Goal: Task Accomplishment & Management: Use online tool/utility

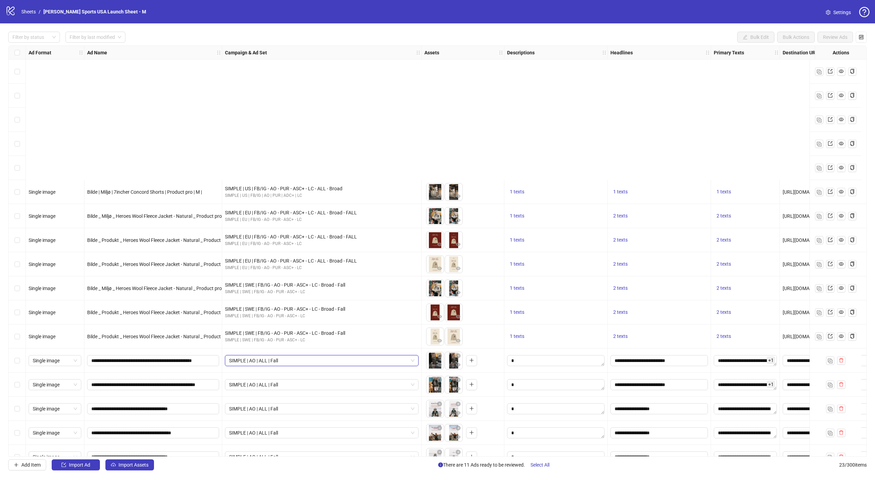
scroll to position [160, 0]
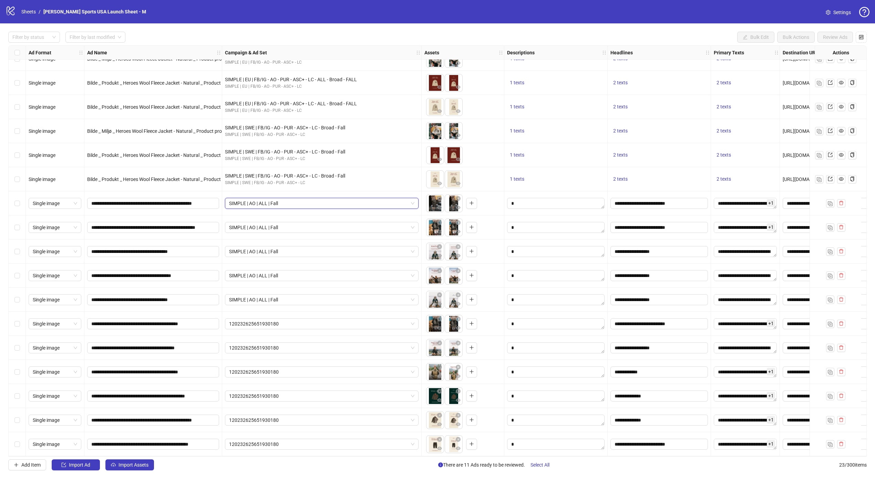
click at [315, 329] on div "120232625651930180" at bounding box center [321, 324] width 199 height 24
click at [33, 11] on link "Sheets" at bounding box center [28, 12] width 17 height 8
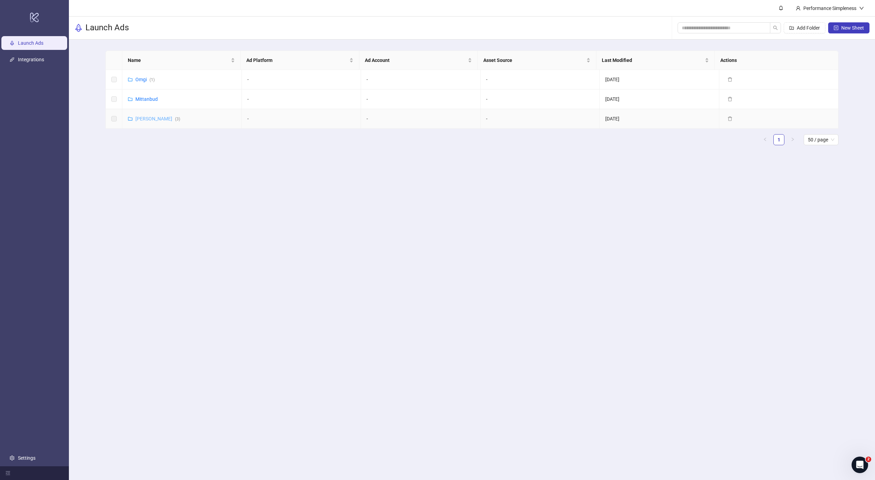
click at [144, 121] on link "Amundsen ( 3 )" at bounding box center [157, 119] width 45 height 6
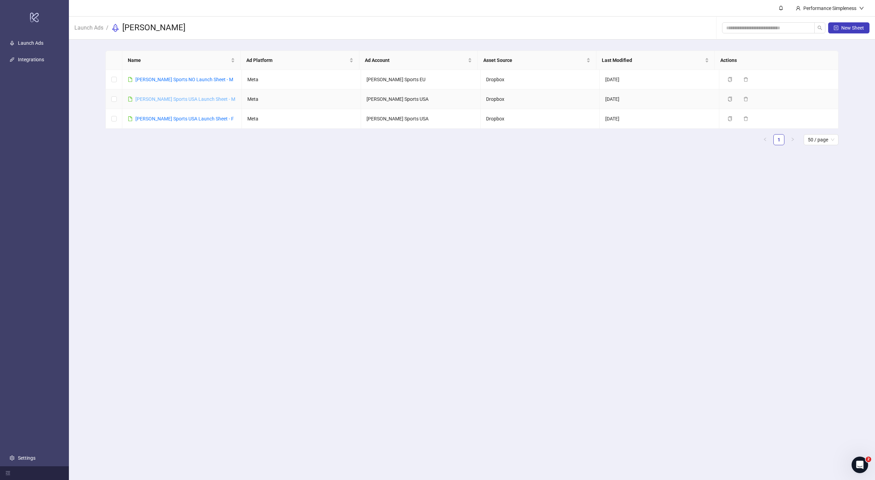
click at [170, 98] on link "[PERSON_NAME] Sports USA Launch Sheet - M" at bounding box center [185, 99] width 100 height 6
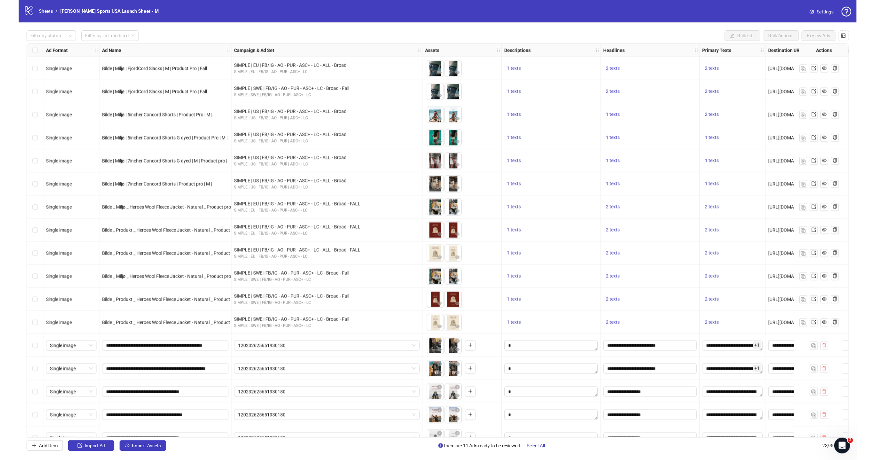
scroll to position [160, 0]
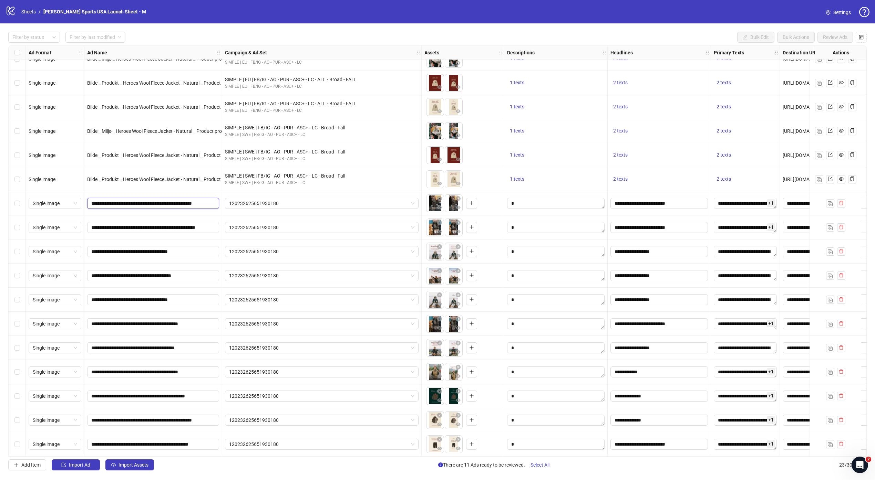
click at [186, 200] on input "**********" at bounding box center [152, 204] width 122 height 8
click at [271, 201] on span "120232625651930180" at bounding box center [321, 203] width 185 height 10
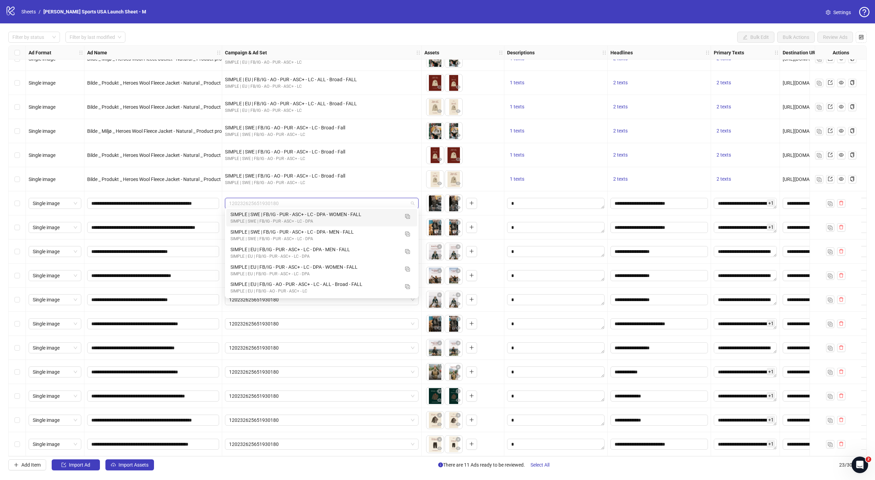
click at [170, 208] on div "**********" at bounding box center [153, 203] width 138 height 24
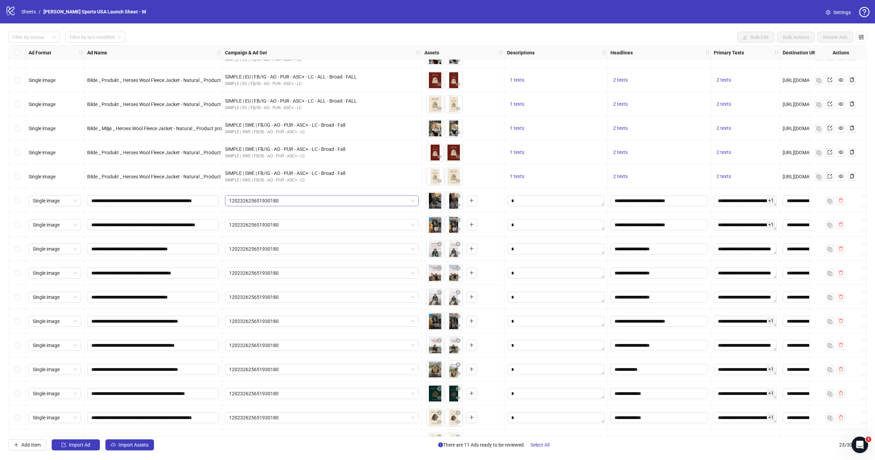
click at [405, 202] on span "120232625651930180" at bounding box center [321, 201] width 185 height 10
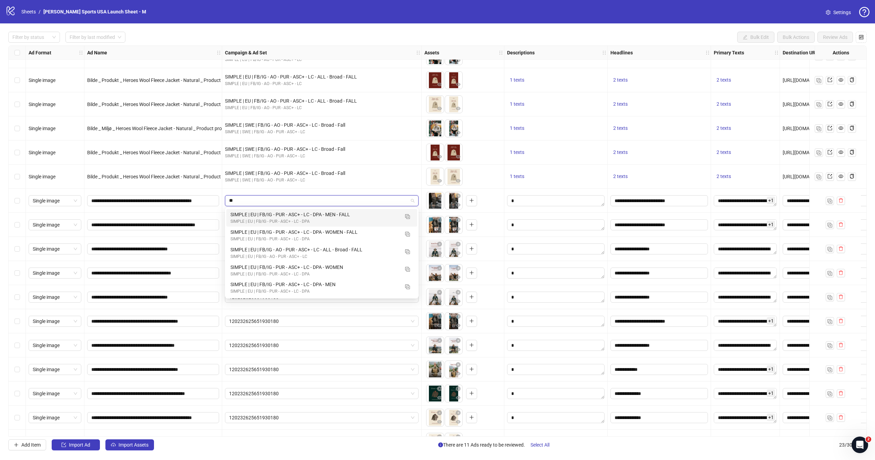
type input "**"
click at [251, 204] on span "120232625651930180" at bounding box center [321, 201] width 185 height 10
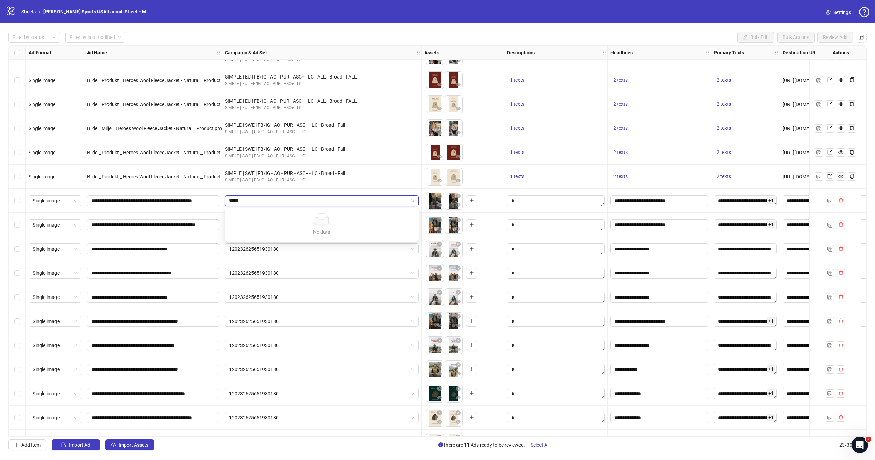
type input "******"
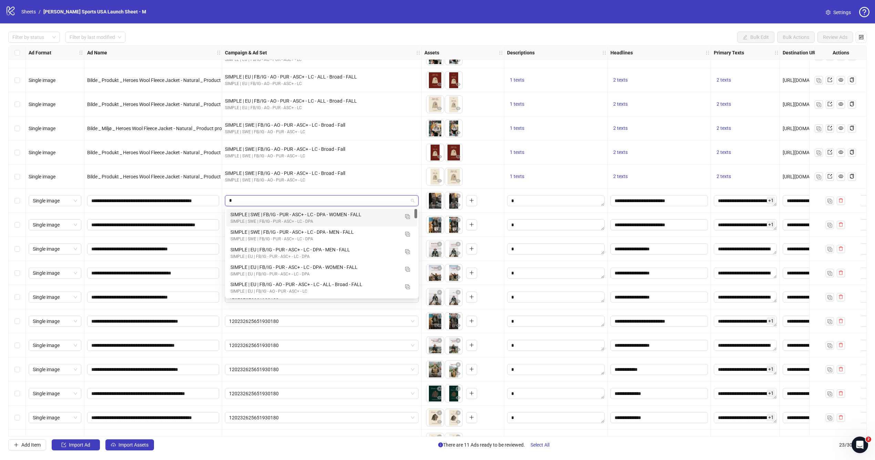
type input "**"
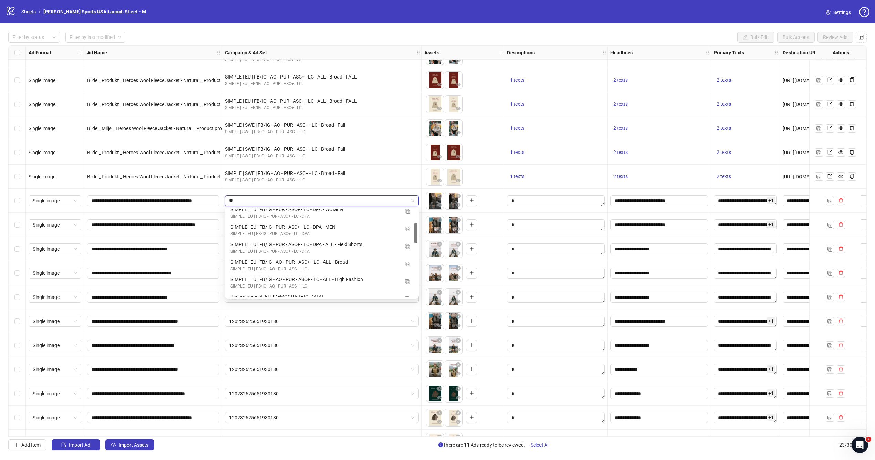
scroll to position [0, 0]
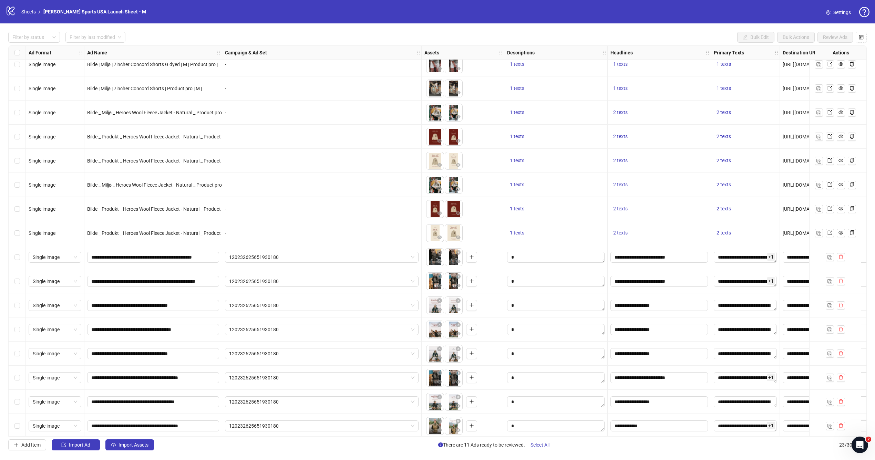
scroll to position [165, 0]
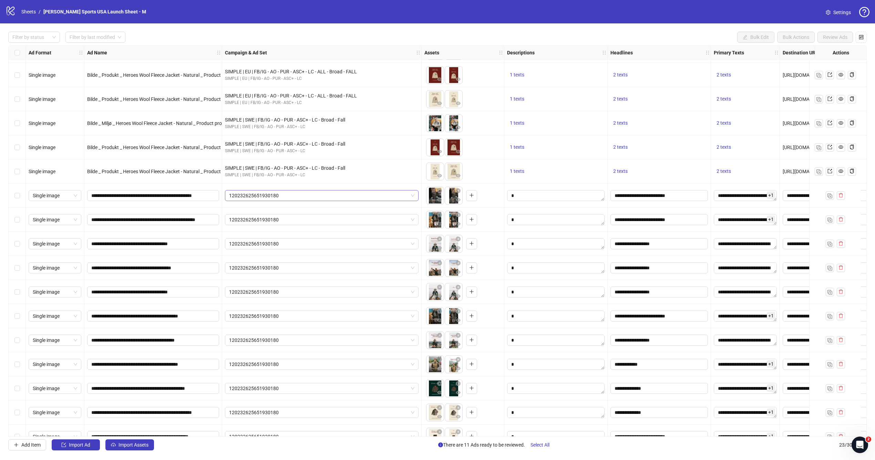
click at [298, 190] on span "120232625651930180" at bounding box center [321, 195] width 185 height 10
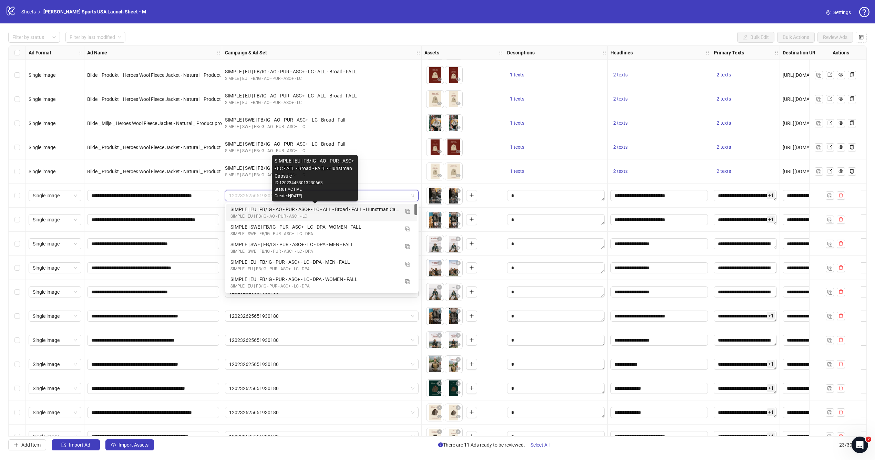
click at [305, 210] on div "SIMPLE | EU | FB/IG - AO - PUR - ASC+ - LC - ALL - Broad - FALL - Hunstman Caps…" at bounding box center [314, 210] width 169 height 8
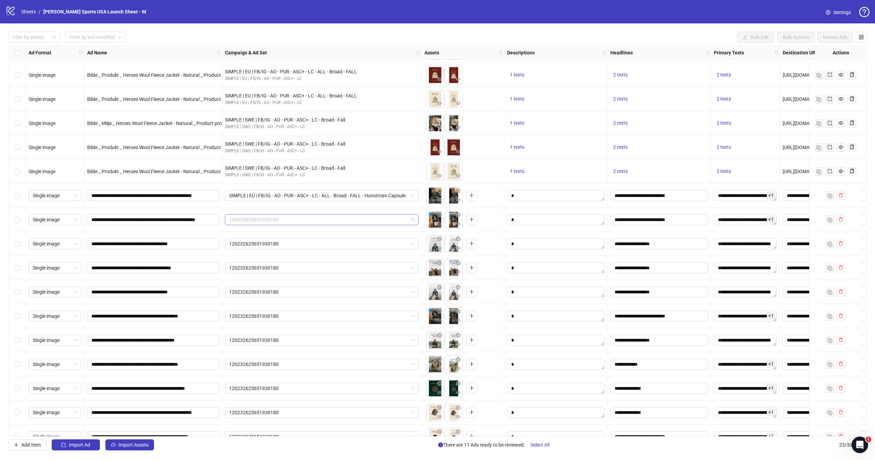
click at [305, 215] on span "120232625651930180" at bounding box center [321, 220] width 185 height 10
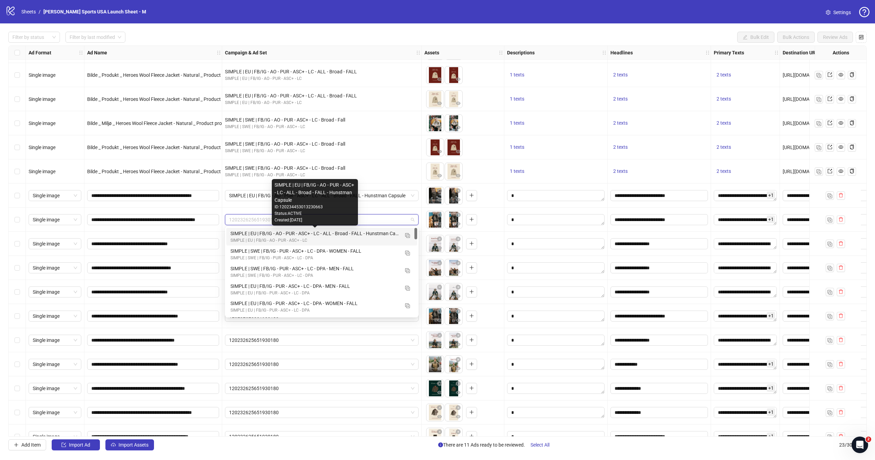
click at [370, 238] on div "SIMPLE | EU | FB/IG - AO - PUR - ASC+ - LC" at bounding box center [314, 240] width 169 height 7
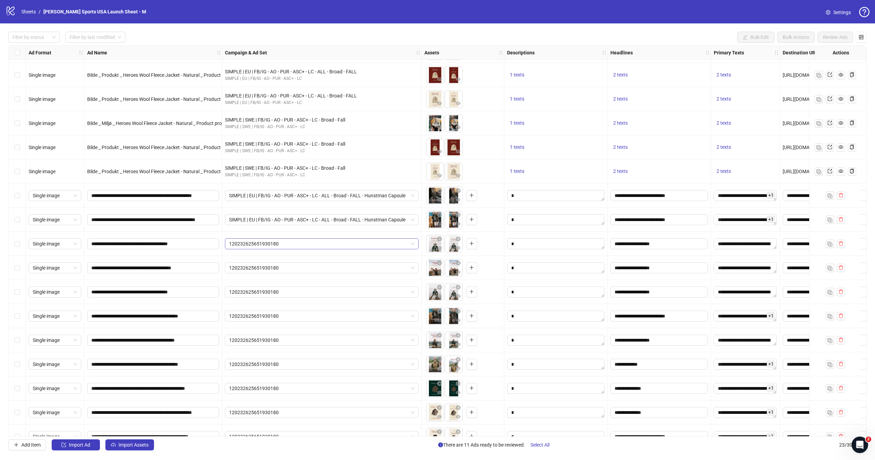
click at [336, 243] on span "120232625651930180" at bounding box center [321, 244] width 185 height 10
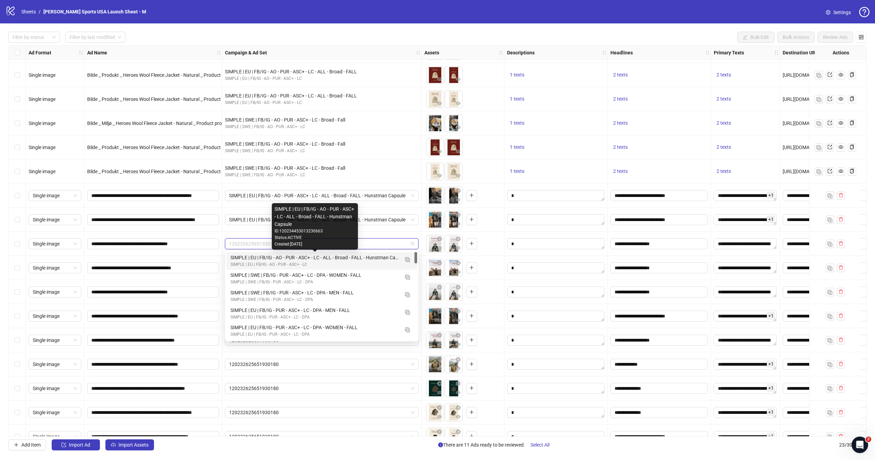
click at [345, 257] on div "SIMPLE | EU | FB/IG - AO - PUR - ASC+ - LC - ALL - Broad - FALL - Hunstman Caps…" at bounding box center [314, 258] width 169 height 8
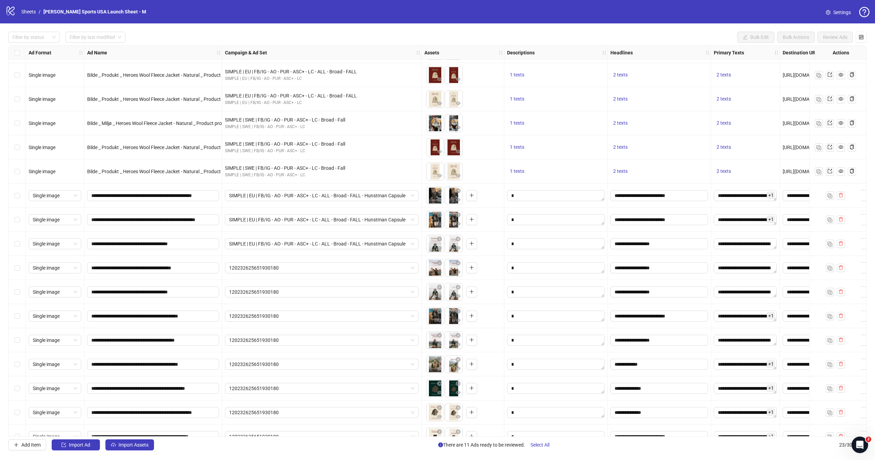
click at [323, 275] on div "120232625651930180" at bounding box center [321, 268] width 199 height 24
click at [321, 270] on span "120232625651930180" at bounding box center [321, 268] width 185 height 10
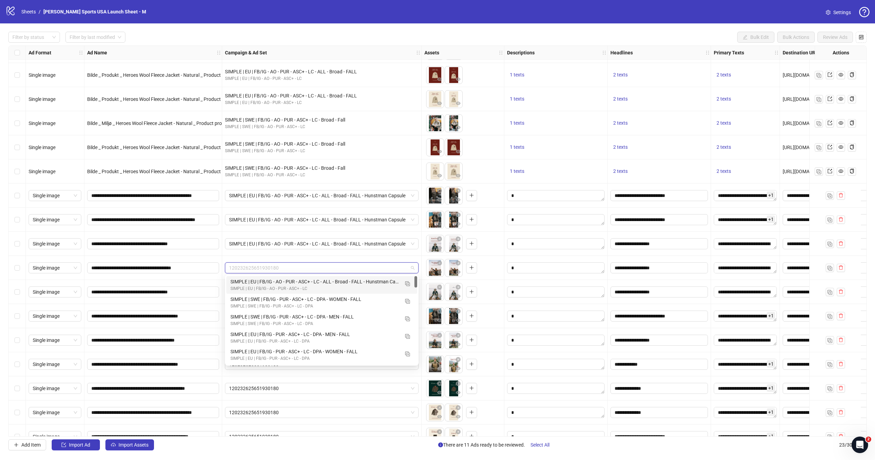
click at [324, 290] on div "SIMPLE | EU | FB/IG - AO - PUR - ASC+ - LC" at bounding box center [314, 288] width 169 height 7
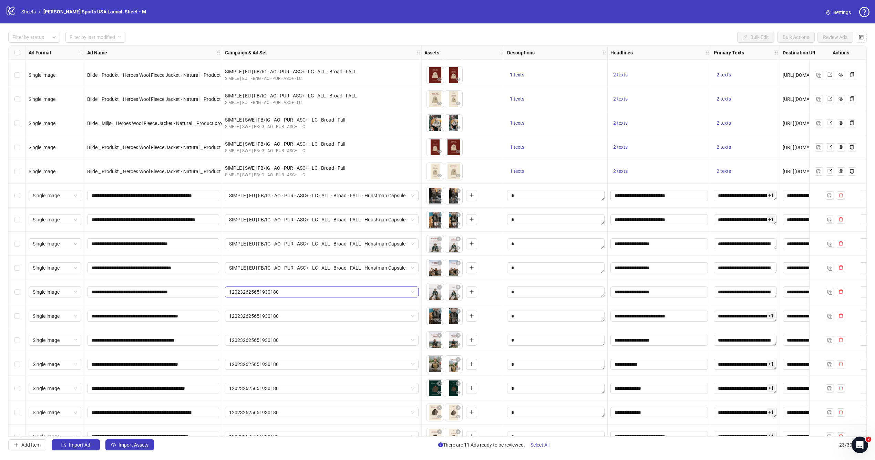
click at [316, 288] on span "120232625651930180" at bounding box center [321, 292] width 185 height 10
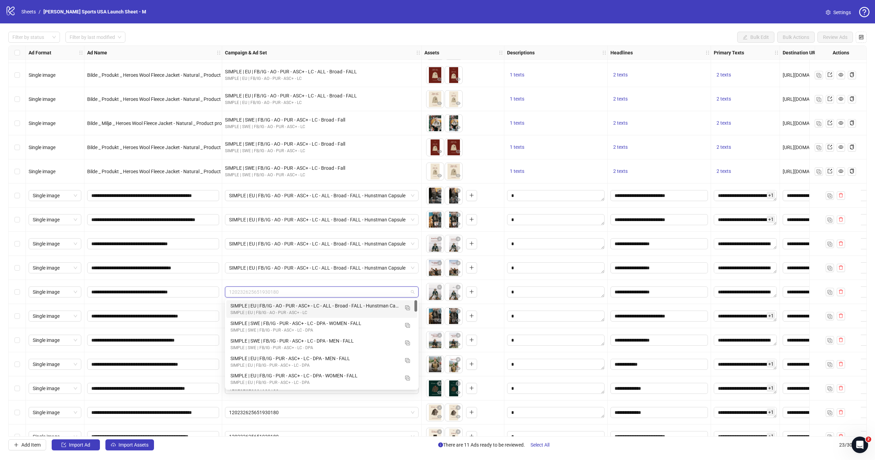
click at [322, 306] on div "SIMPLE | EU | FB/IG - AO - PUR - ASC+ - LC - ALL - Broad - FALL - Hunstman Caps…" at bounding box center [314, 306] width 169 height 8
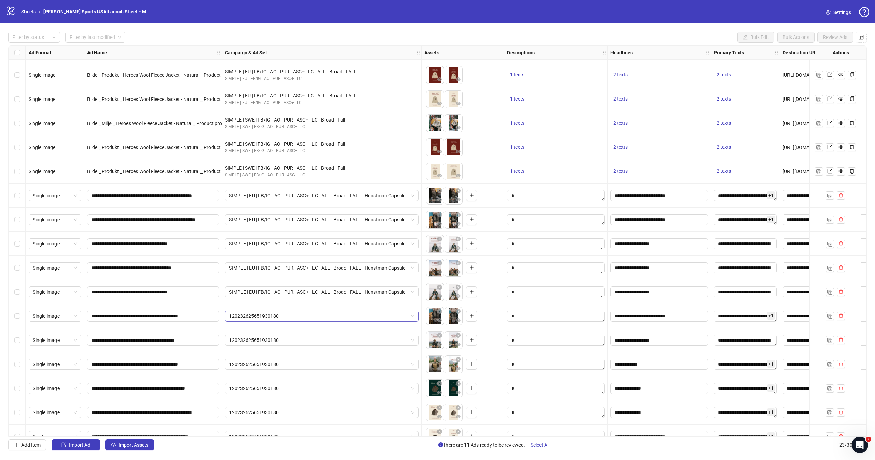
click at [321, 316] on span "120232625651930180" at bounding box center [321, 316] width 185 height 10
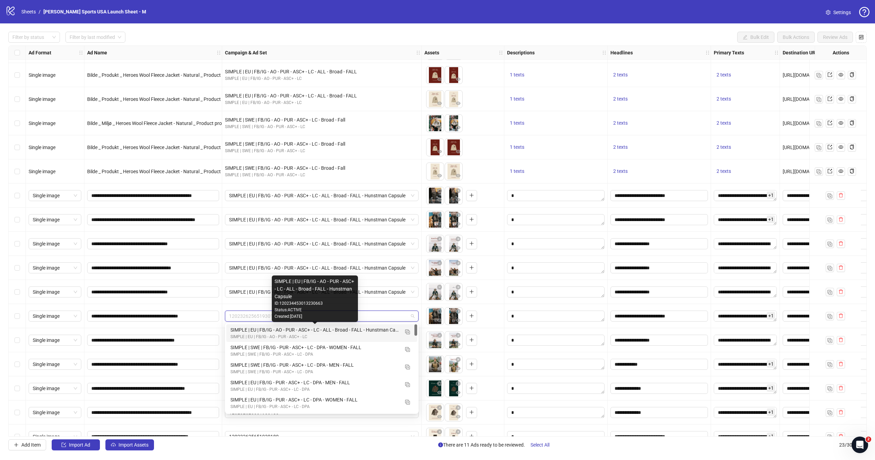
click at [325, 333] on div "SIMPLE | EU | FB/IG - AO - PUR - ASC+ - LC - ALL - Broad - FALL - Hunstman Caps…" at bounding box center [314, 330] width 169 height 8
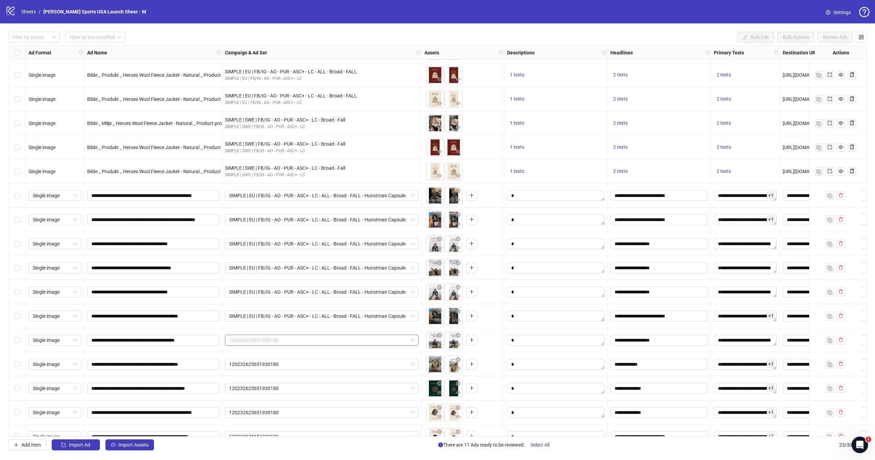
click at [324, 343] on span "120232625651930180" at bounding box center [321, 340] width 185 height 10
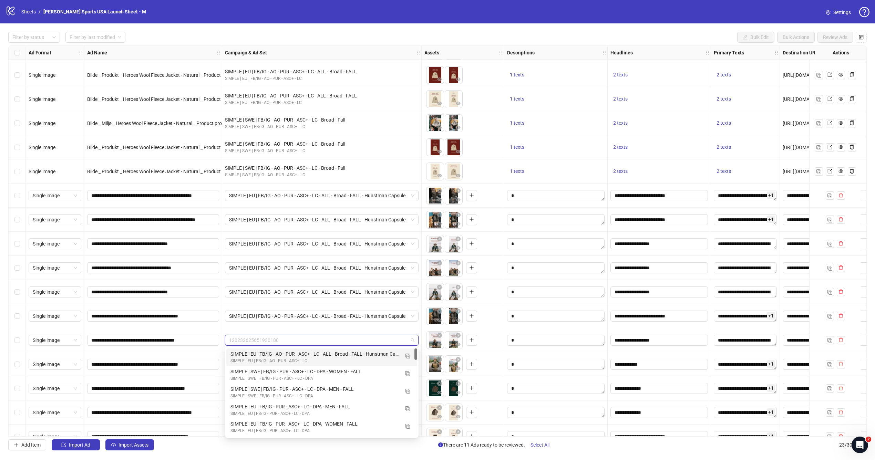
click at [329, 359] on div "SIMPLE | EU | FB/IG - AO - PUR - ASC+ - LC" at bounding box center [314, 361] width 169 height 7
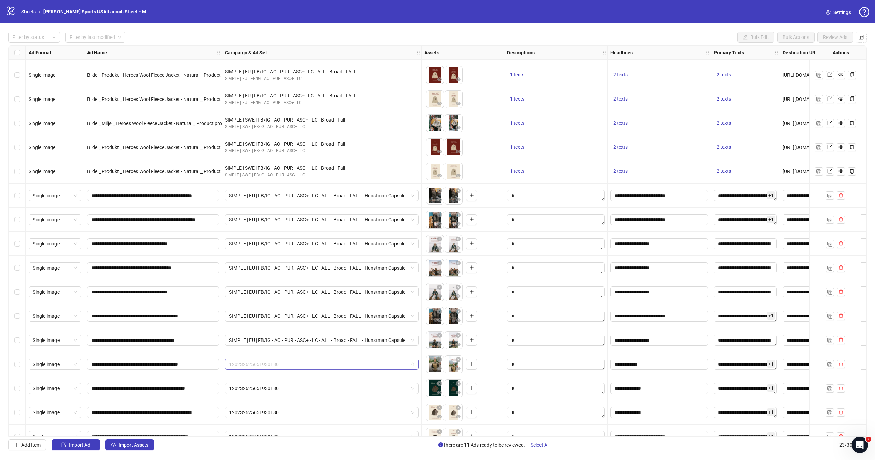
click at [325, 361] on span "120232625651930180" at bounding box center [321, 364] width 185 height 10
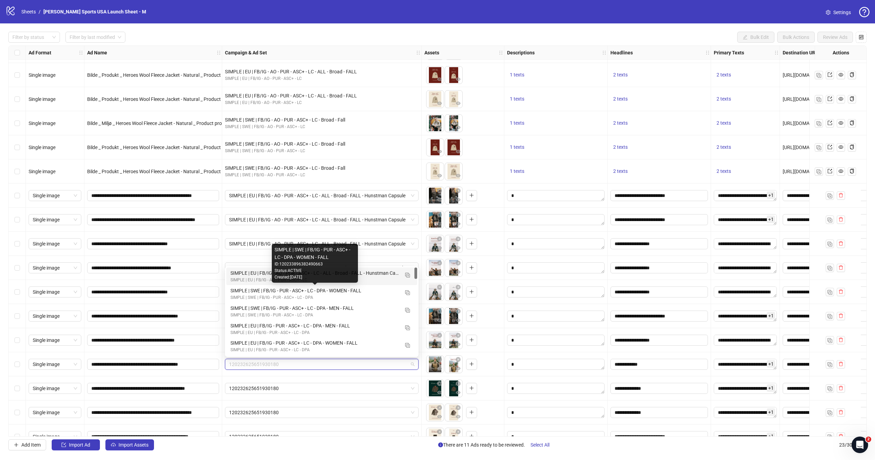
click at [371, 281] on div "SIMPLE | EU | FB/IG - AO - PUR - ASC+ - LC" at bounding box center [314, 280] width 169 height 7
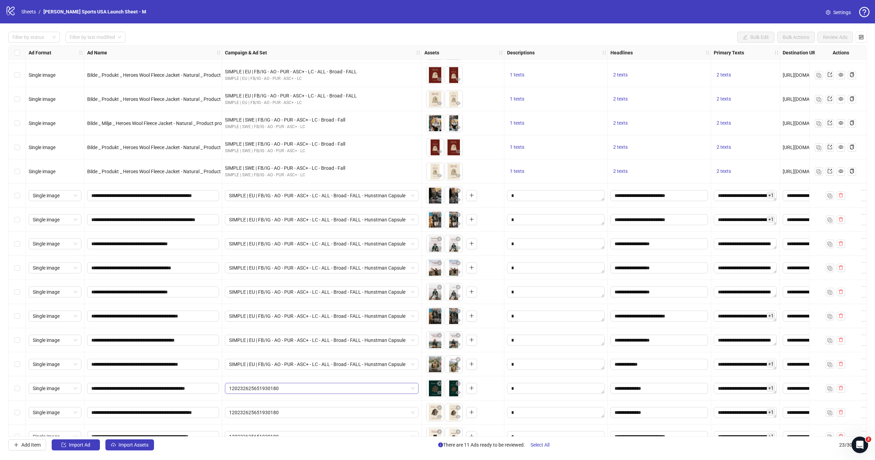
click at [316, 384] on span "120232625651930180" at bounding box center [321, 388] width 185 height 10
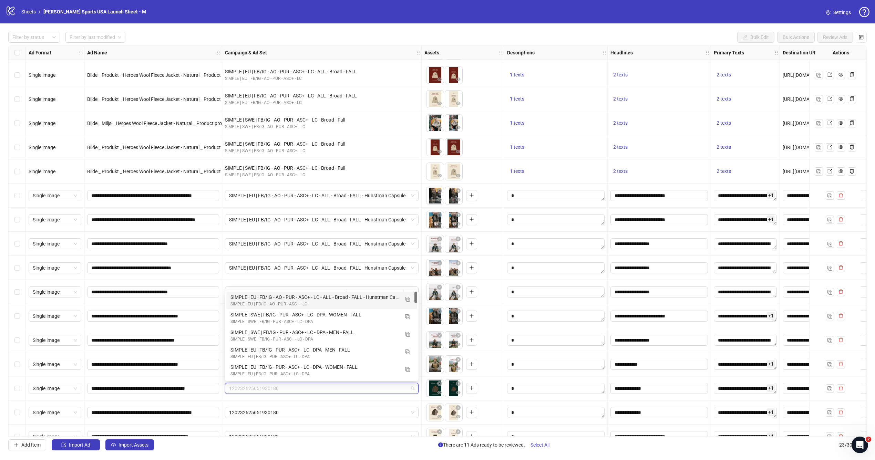
click at [330, 294] on div "SIMPLE | EU | FB/IG - AO - PUR - ASC+ - LC - ALL - Broad - FALL - Hunstman Caps…" at bounding box center [314, 297] width 169 height 8
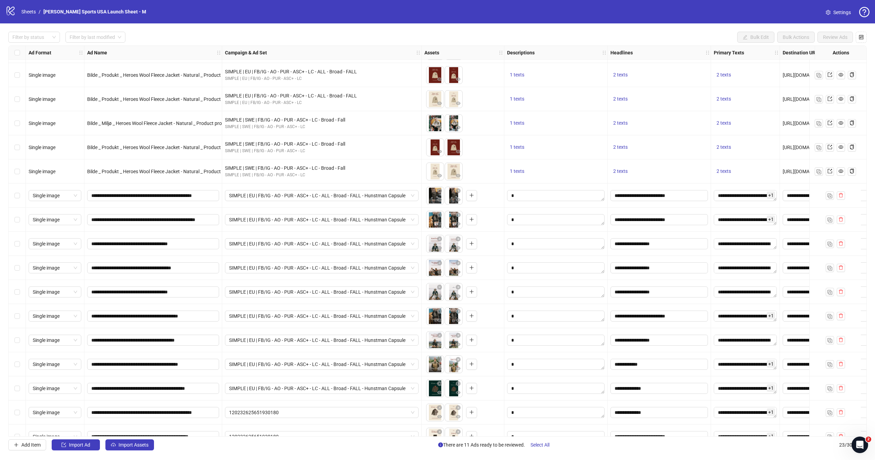
scroll to position [180, 0]
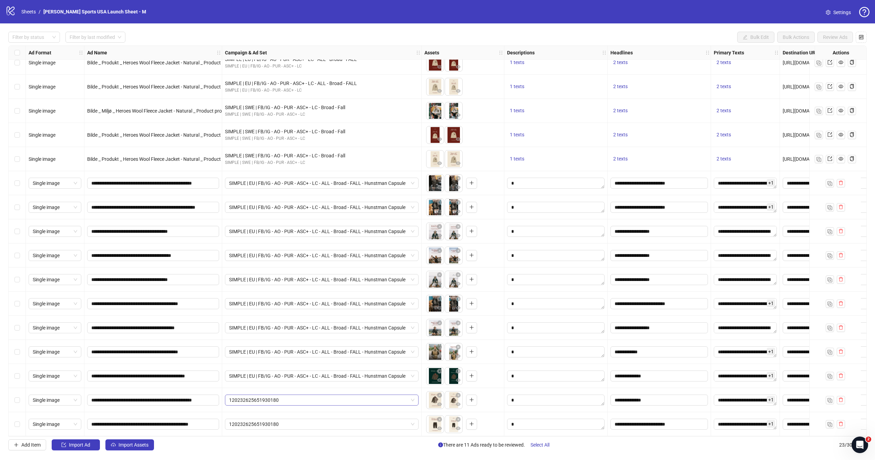
click at [289, 396] on span "120232625651930180" at bounding box center [321, 400] width 185 height 10
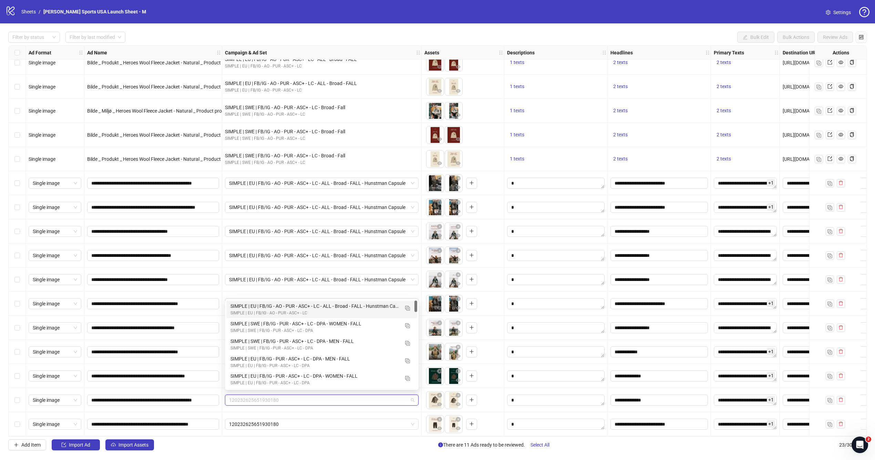
click at [304, 302] on div "SIMPLE | EU | FB/IG - AO - PUR - ASC+ - LC - ALL - Broad - FALL - Hunstman Caps…" at bounding box center [321, 310] width 191 height 18
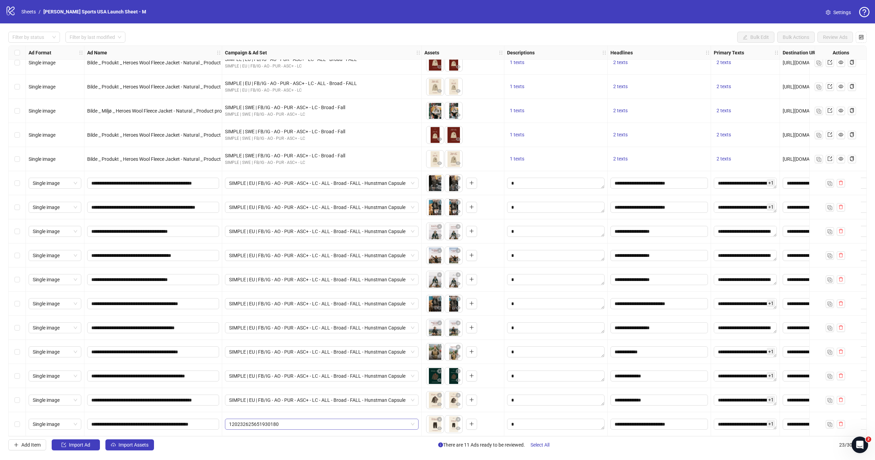
click at [277, 419] on span "120232625651930180" at bounding box center [321, 424] width 185 height 10
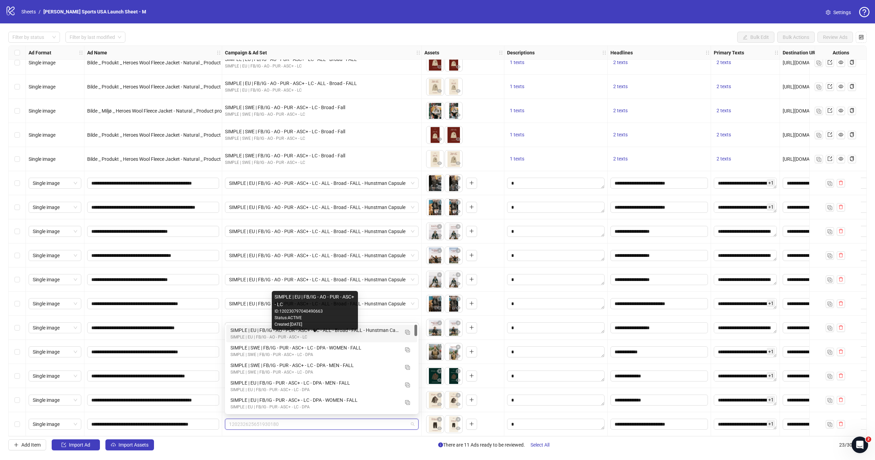
click at [305, 333] on div "SIMPLE | EU | FB/IG - AO - PUR - ASC+ - LC - ALL - Broad - FALL - Hunstman Caps…" at bounding box center [314, 330] width 169 height 8
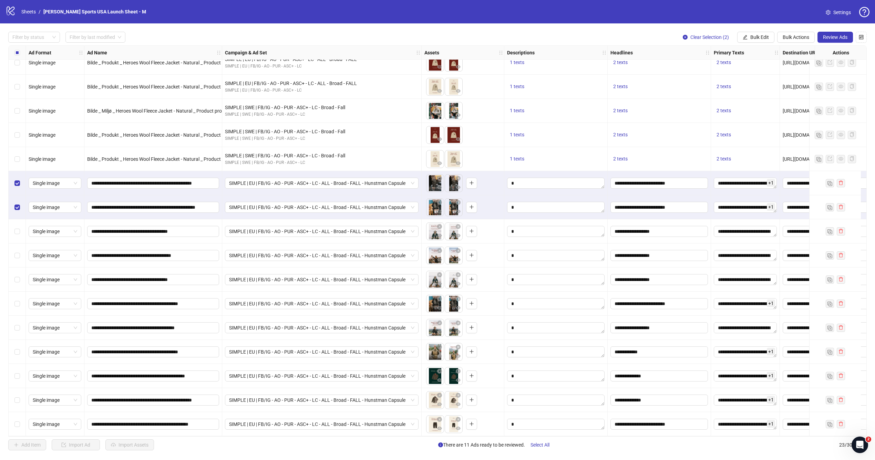
click at [17, 232] on div "Select row 15" at bounding box center [17, 231] width 17 height 24
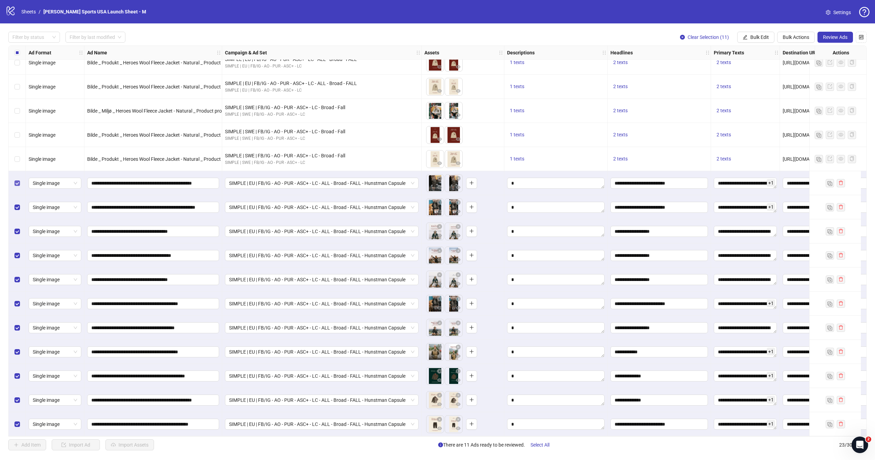
click at [17, 184] on label "Select row 13" at bounding box center [17, 183] width 6 height 8
click at [19, 204] on label "Select row 14" at bounding box center [17, 208] width 6 height 8
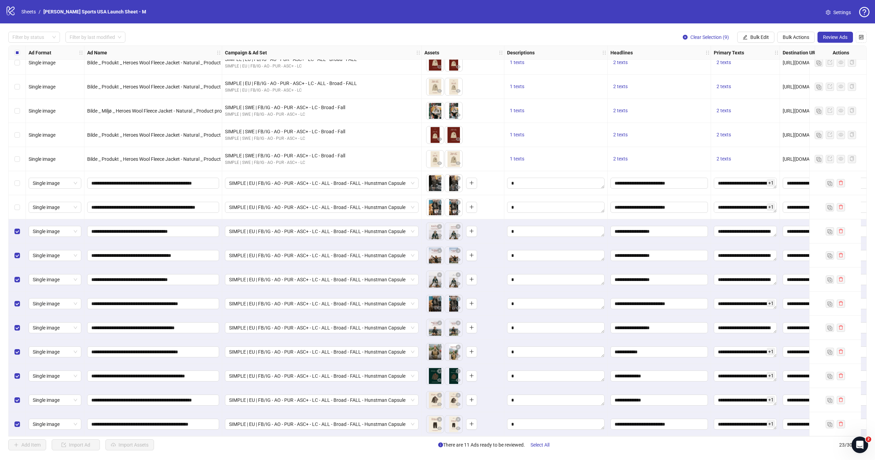
click at [18, 222] on div "Select row 15" at bounding box center [17, 231] width 17 height 24
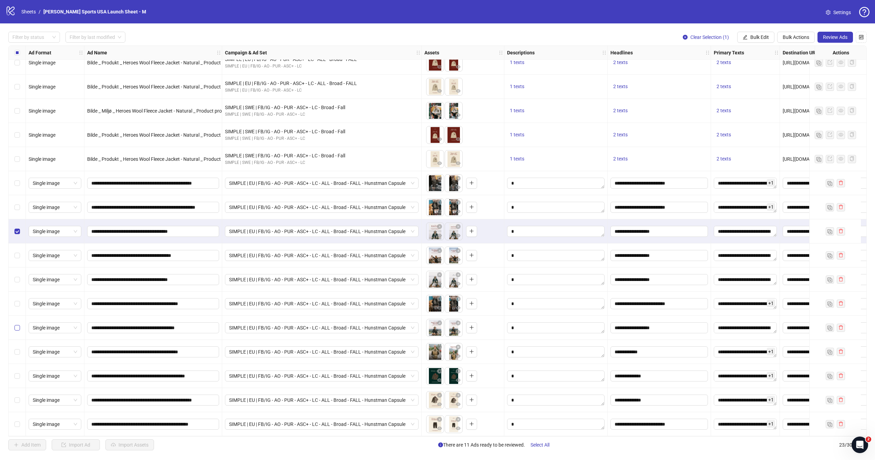
click at [18, 324] on label "Select row 19" at bounding box center [17, 328] width 6 height 8
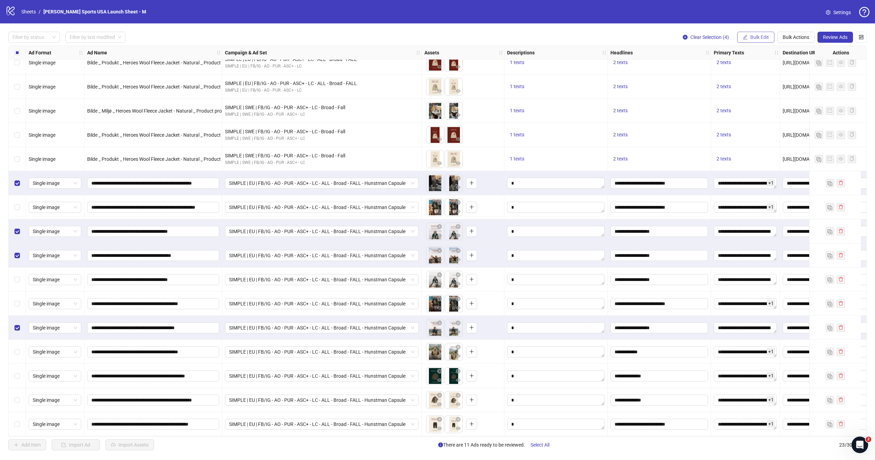
click at [755, 41] on button "Bulk Edit" at bounding box center [755, 37] width 37 height 11
click at [790, 37] on span "Bulk Actions" at bounding box center [795, 37] width 27 height 6
click at [798, 60] on span "Duplicate" at bounding box center [805, 62] width 47 height 8
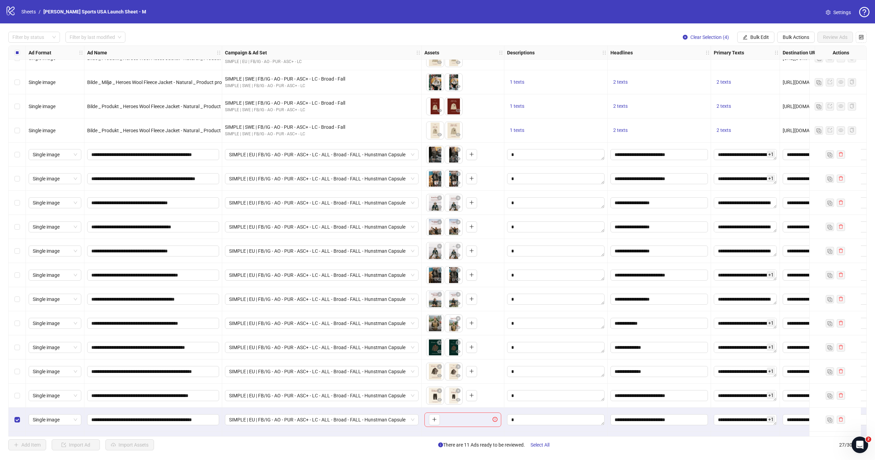
scroll to position [277, 0]
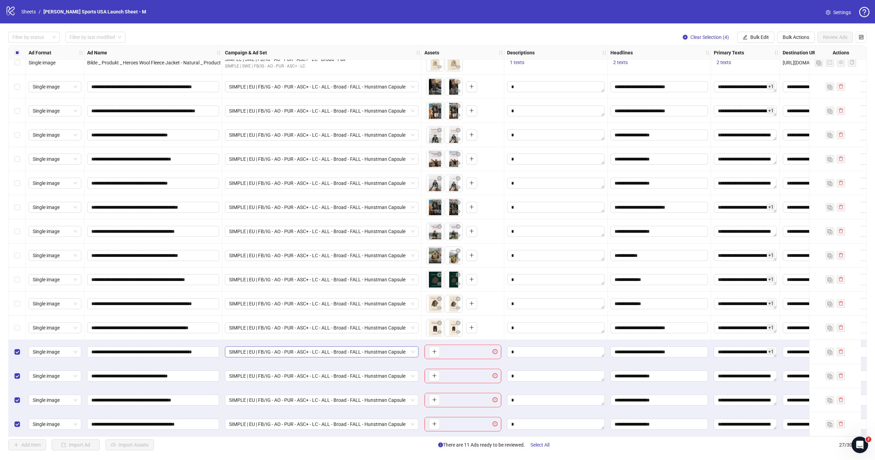
click at [263, 351] on span "SIMPLE | EU | FB/IG - AO - PUR - ASC+ - LC - ALL - Broad - FALL - Hunstman Caps…" at bounding box center [321, 352] width 185 height 10
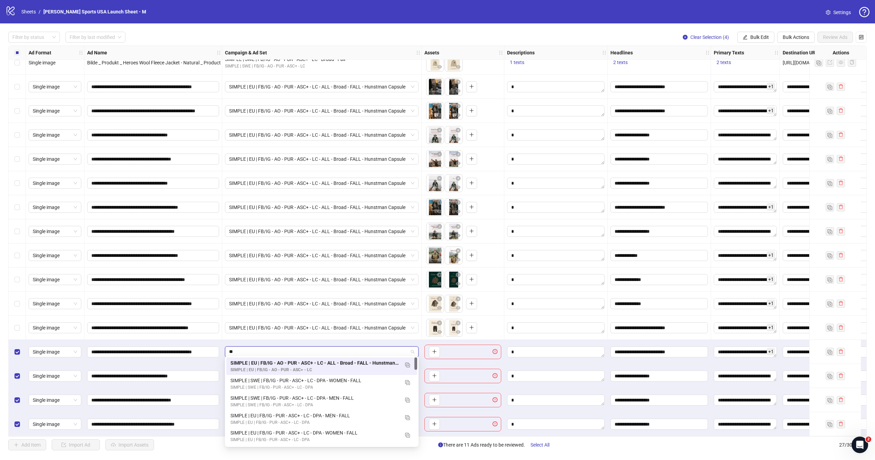
type input "***"
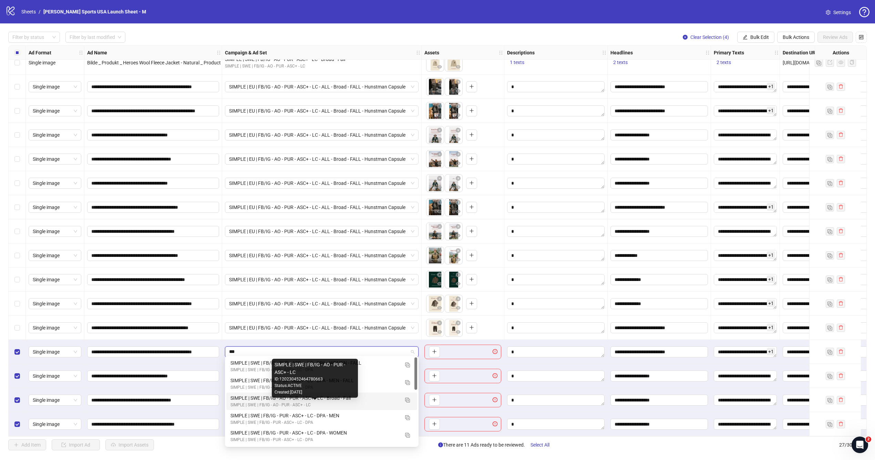
click at [324, 402] on div "SIMPLE | SWE | FB/IG - AO - PUR - ASC+ - LC" at bounding box center [314, 405] width 169 height 7
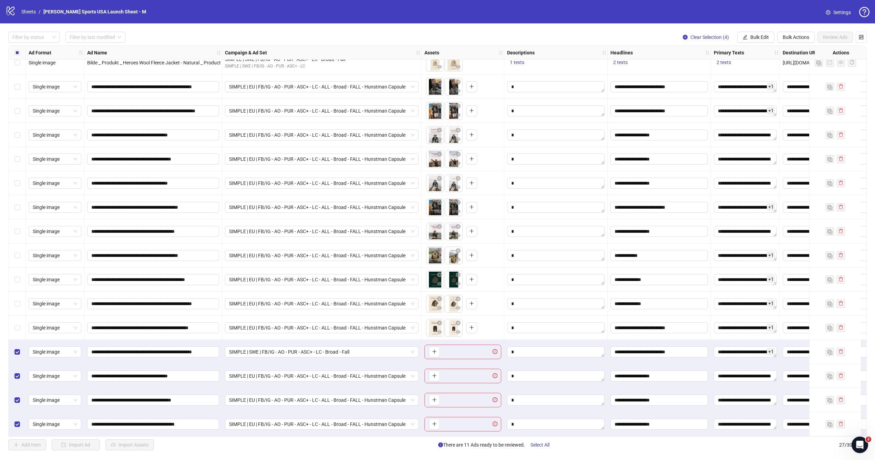
click at [303, 367] on div "SIMPLE | EU | FB/IG - AO - PUR - ASC+ - LC - ALL - Broad - FALL - Hunstman Caps…" at bounding box center [321, 376] width 199 height 24
click at [302, 371] on span "SIMPLE | EU | FB/IG - AO - PUR - ASC+ - LC - ALL - Broad - FALL - Hunstman Caps…" at bounding box center [321, 376] width 185 height 10
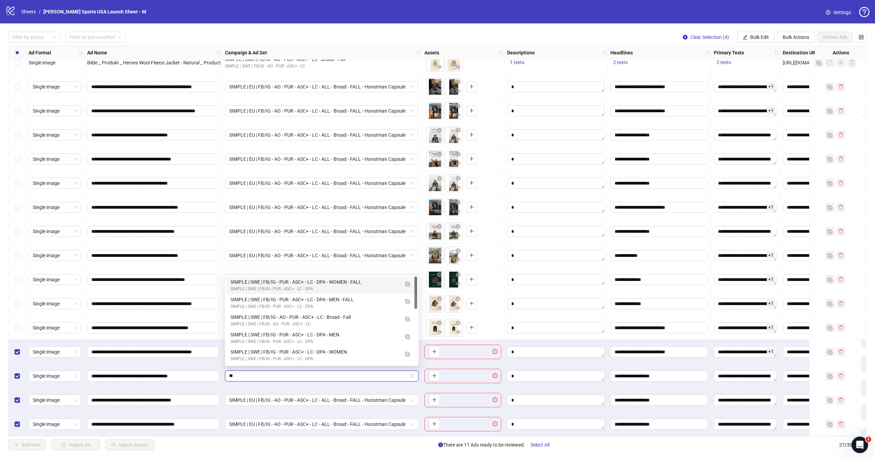
type input "***"
click at [351, 313] on div "SIMPLE | SWE | FB/IG - AO - PUR - ASC+ - LC - Broad - Fall SIMPLE | SWE | FB/IG…" at bounding box center [321, 321] width 191 height 18
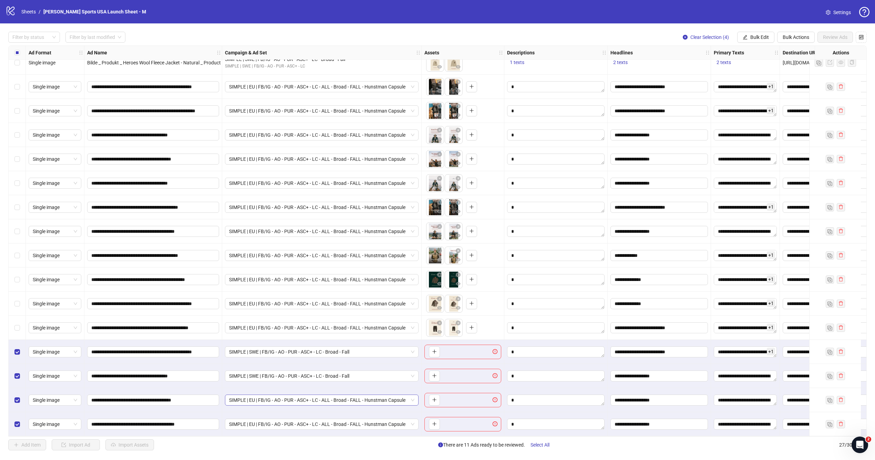
click at [309, 402] on span "SIMPLE | EU | FB/IG - AO - PUR - ASC+ - LC - ALL - Broad - FALL - Hunstman Caps…" at bounding box center [321, 400] width 185 height 10
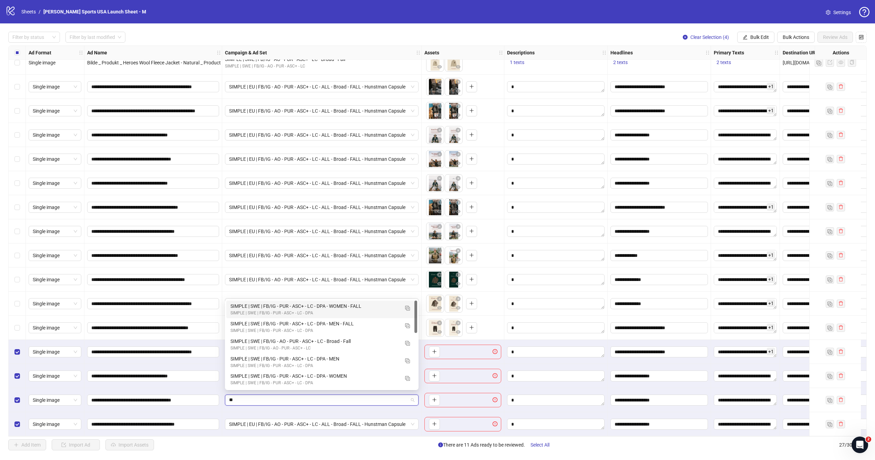
type input "***"
click at [364, 346] on div "SIMPLE | SWE | FB/IG - AO - PUR - ASC+ - LC" at bounding box center [314, 348] width 169 height 7
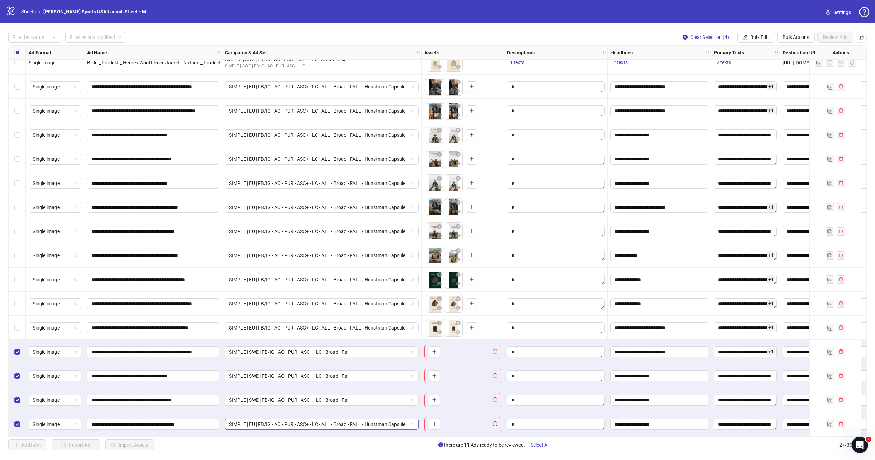
click at [332, 422] on span "SIMPLE | EU | FB/IG - AO - PUR - ASC+ - LC - ALL - Broad - FALL - Hunstman Caps…" at bounding box center [321, 424] width 185 height 10
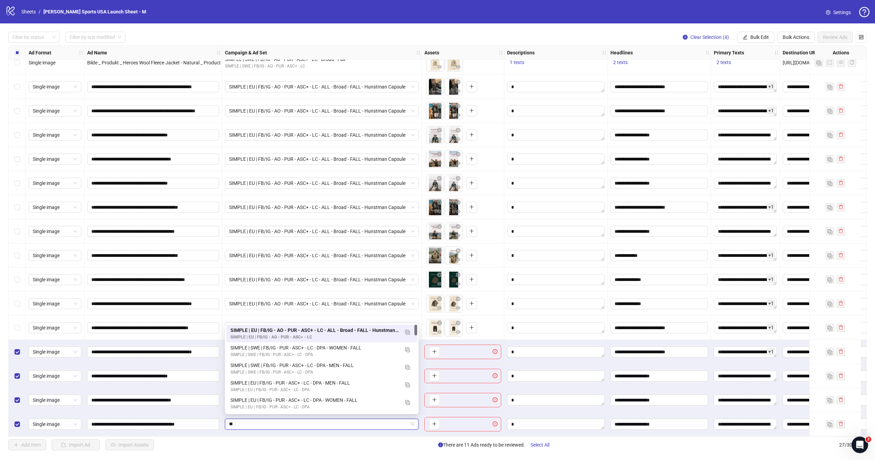
type input "***"
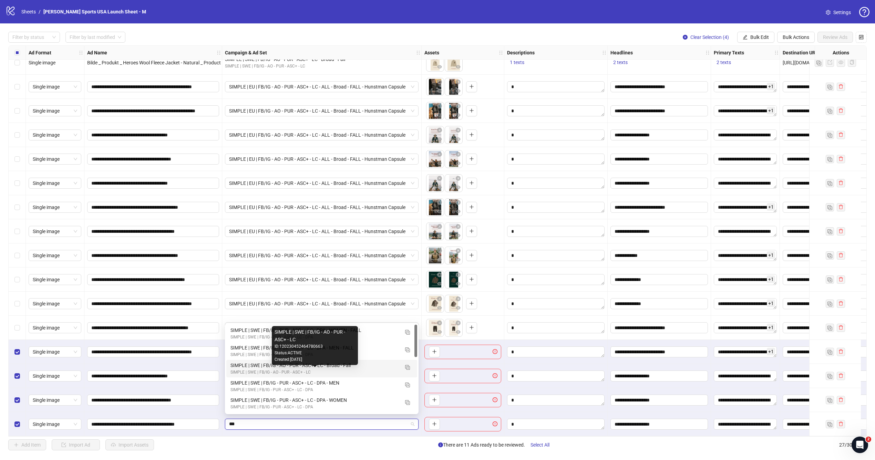
click at [326, 371] on div "SIMPLE | SWE | FB/IG - AO - PUR - ASC+ - LC" at bounding box center [314, 372] width 169 height 7
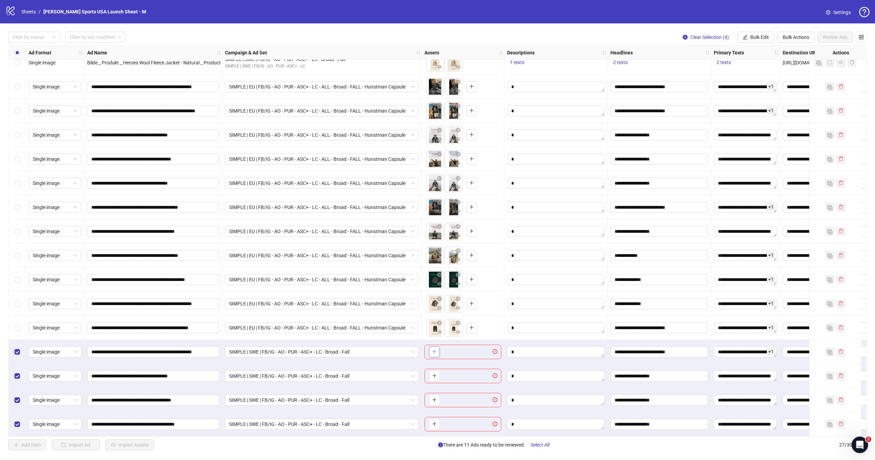
click at [438, 350] on button "button" at bounding box center [434, 351] width 11 height 11
click at [431, 373] on button "button" at bounding box center [434, 376] width 11 height 11
click at [208, 377] on input "**********" at bounding box center [152, 376] width 122 height 8
click at [436, 373] on icon "plus" at bounding box center [434, 375] width 5 height 5
click at [182, 396] on input "**********" at bounding box center [152, 400] width 122 height 8
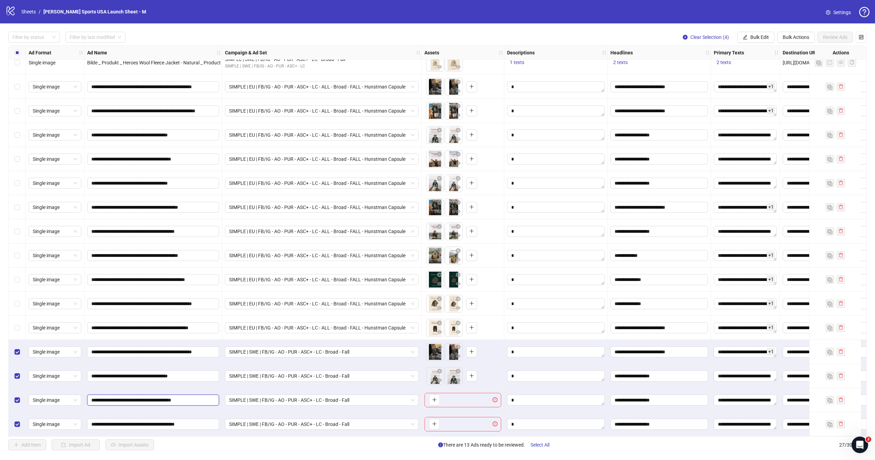
type input "**********"
click at [449, 403] on div "To pick up a draggable item, press the space bar. While dragging, use the arrow…" at bounding box center [462, 400] width 77 height 14
click at [435, 401] on button "button" at bounding box center [434, 400] width 11 height 11
click at [194, 425] on input "**********" at bounding box center [152, 424] width 122 height 8
click at [435, 422] on icon "plus" at bounding box center [434, 424] width 5 height 5
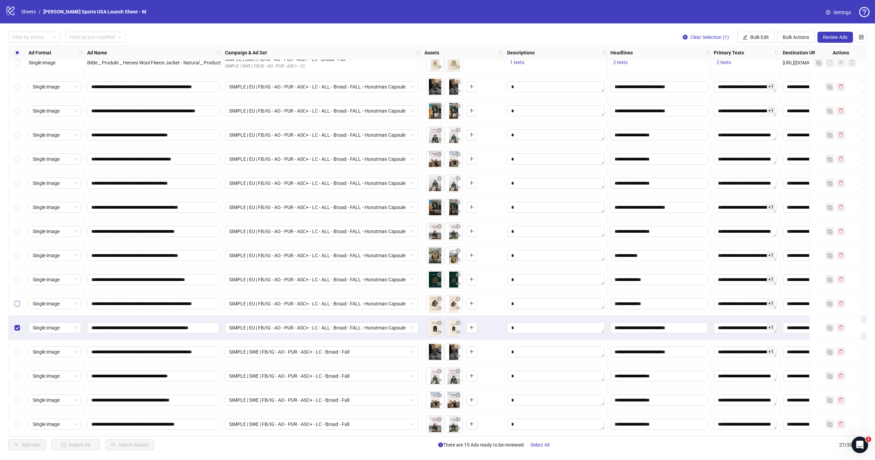
click at [18, 304] on label "Select row 22" at bounding box center [17, 304] width 6 height 8
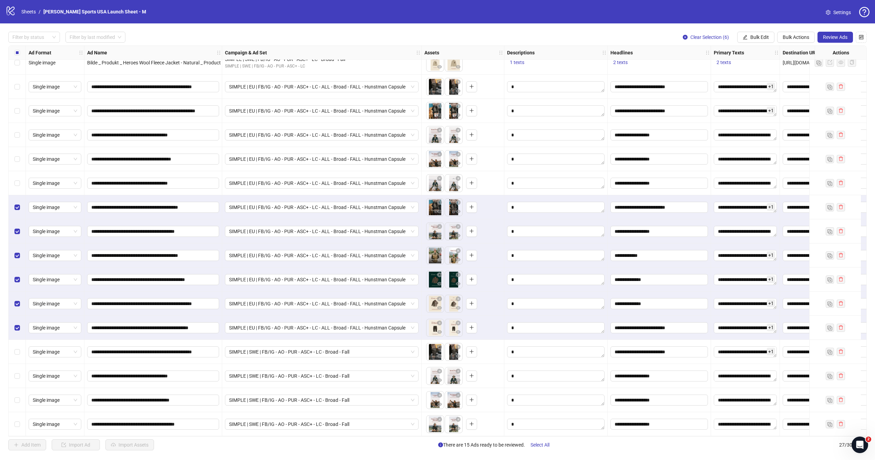
click at [18, 176] on div "Select row 17" at bounding box center [17, 183] width 17 height 24
click at [17, 165] on div "Select row 16" at bounding box center [17, 159] width 17 height 24
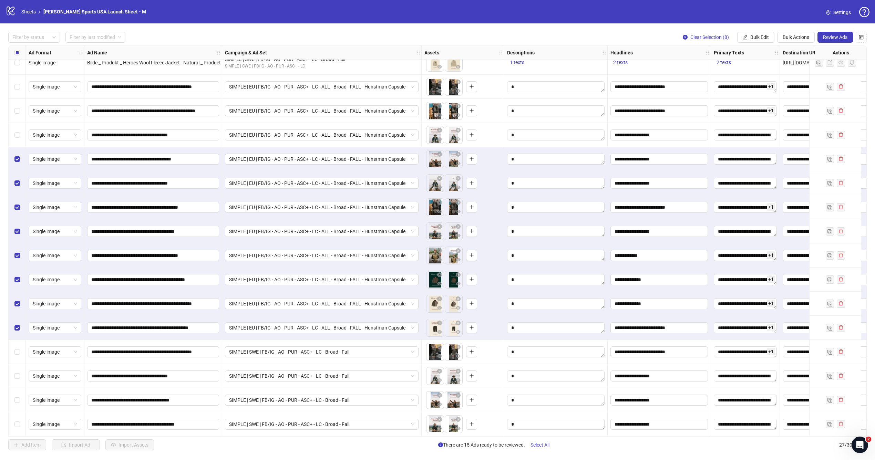
click at [17, 127] on div "Select row 15" at bounding box center [17, 135] width 17 height 24
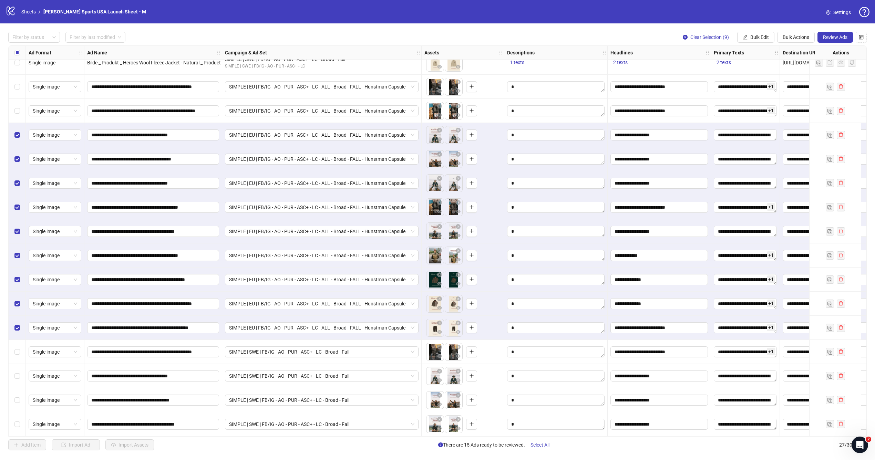
click at [18, 113] on div "Select row 14" at bounding box center [17, 111] width 17 height 24
click at [18, 92] on div "Select row 13" at bounding box center [17, 87] width 17 height 24
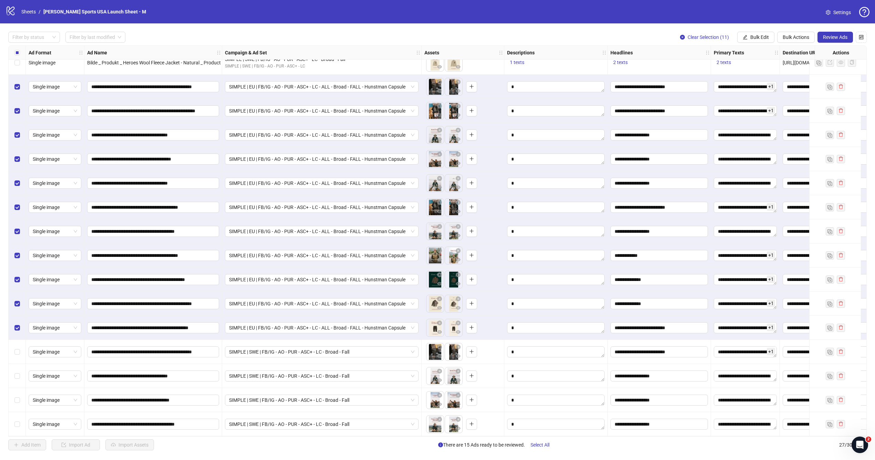
click at [18, 91] on div "Select row 13" at bounding box center [17, 87] width 17 height 24
click at [801, 39] on span "Bulk Actions" at bounding box center [795, 37] width 27 height 6
click at [809, 71] on span "Duplicate with assets" at bounding box center [805, 73] width 47 height 8
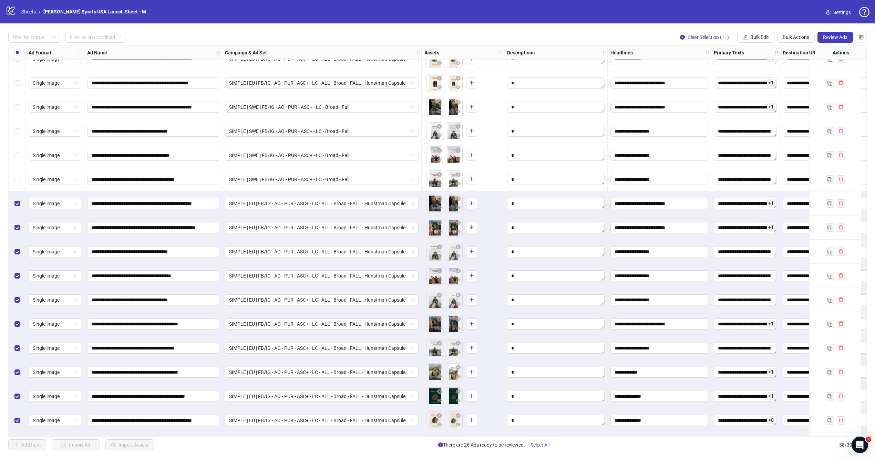
scroll to position [542, 0]
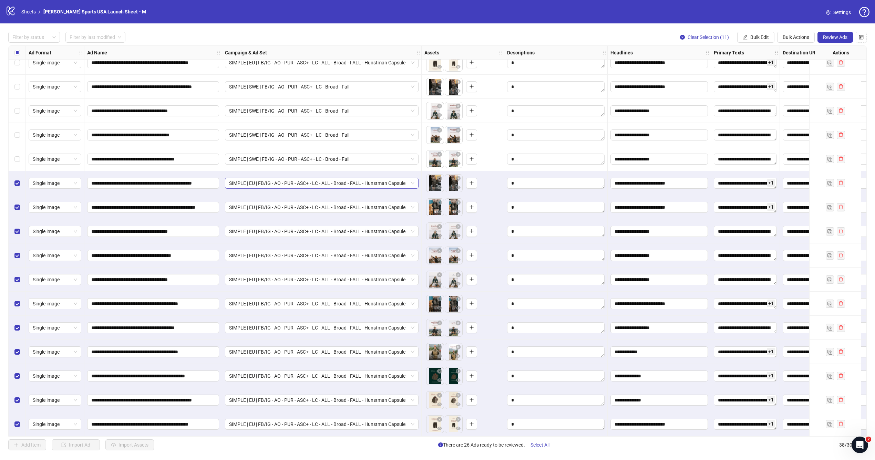
click at [247, 180] on span "SIMPLE | EU | FB/IG - AO - PUR - ASC+ - LC - ALL - Broad - FALL - Hunstman Caps…" at bounding box center [321, 183] width 185 height 10
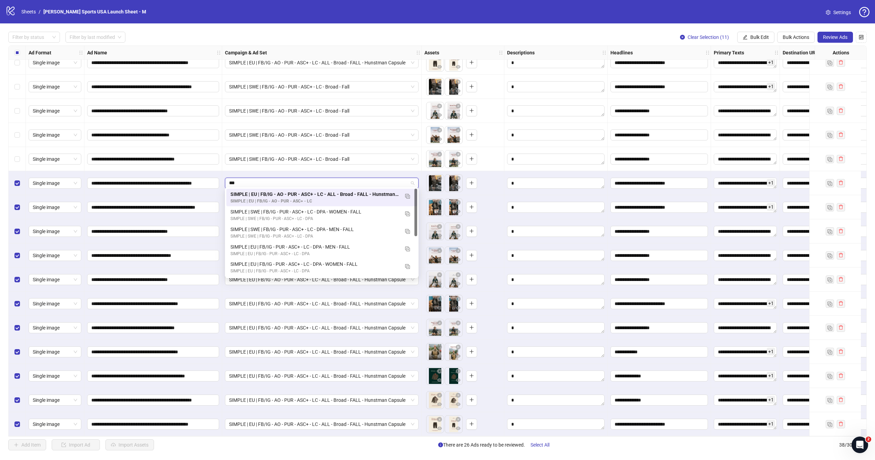
type input "****"
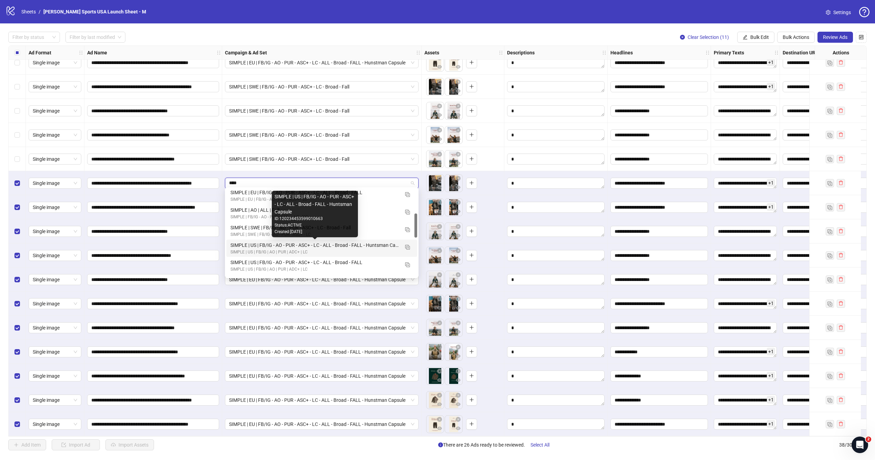
click at [322, 243] on div "SIMPLE | US | FB/IG - AO - PUR - ASC+ - LC - ALL - Broad - FALL - Huntsman Caps…" at bounding box center [314, 245] width 169 height 8
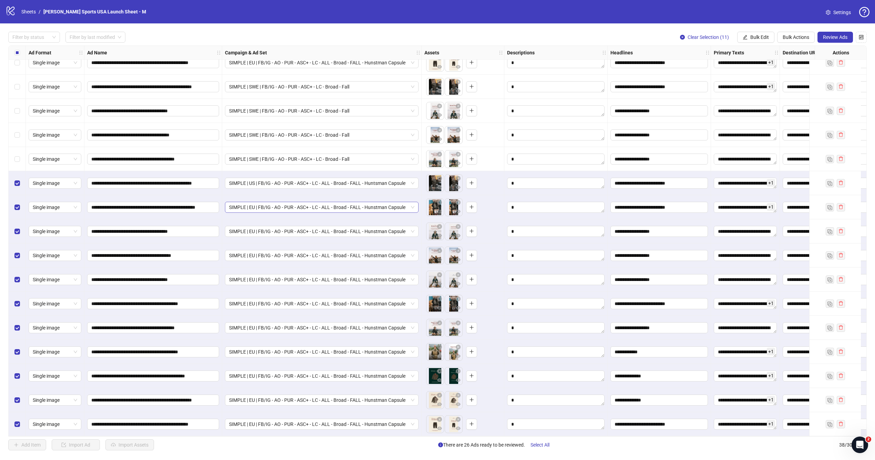
click at [337, 205] on span "SIMPLE | EU | FB/IG - AO - PUR - ASC+ - LC - ALL - Broad - FALL - Hunstman Caps…" at bounding box center [321, 207] width 185 height 10
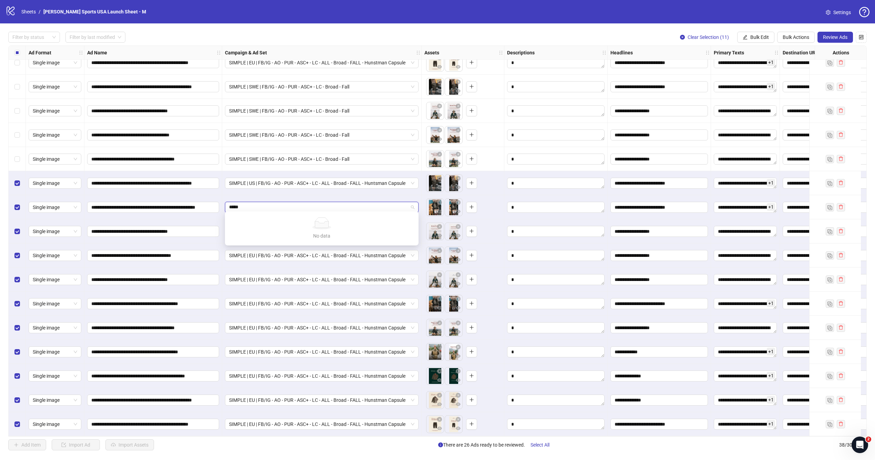
type input "**"
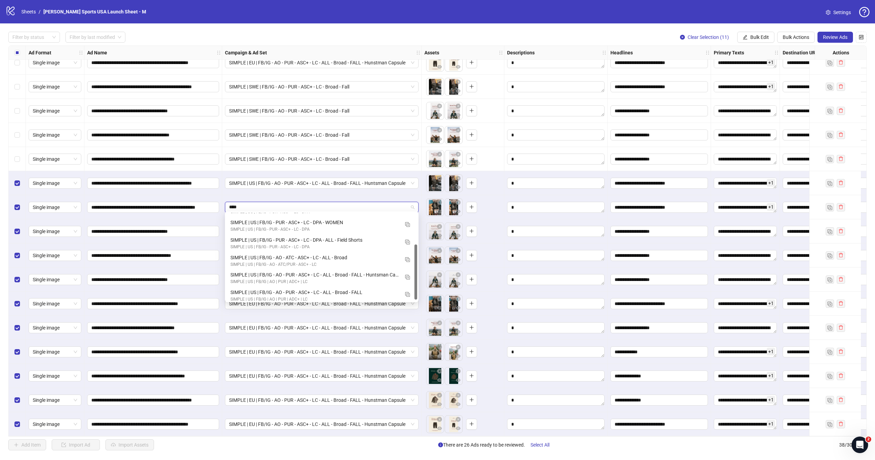
scroll to position [52, 0]
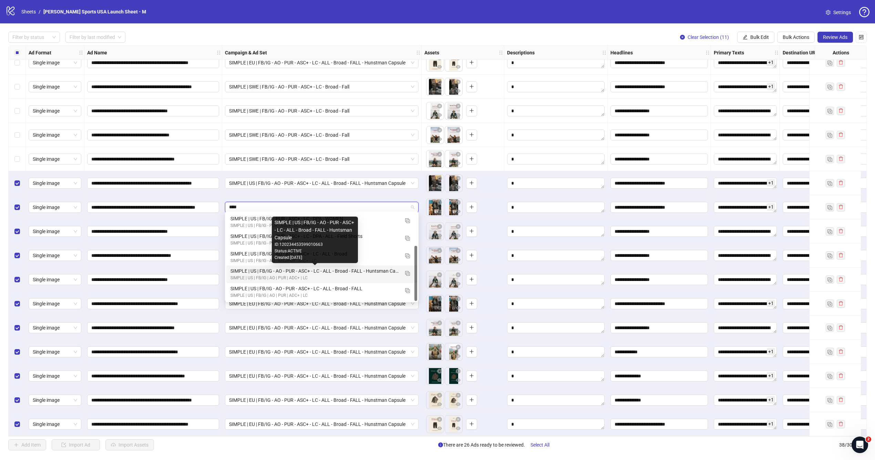
click at [347, 270] on div "SIMPLE | US | FB/IG - AO - PUR - ASC+ - LC - ALL - Broad - FALL - Huntsman Caps…" at bounding box center [314, 271] width 169 height 8
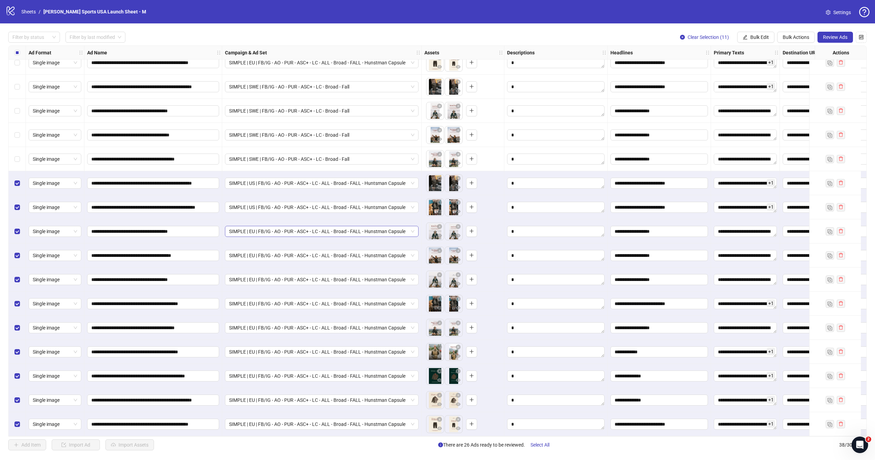
click at [330, 228] on span "SIMPLE | EU | FB/IG - AO - PUR - ASC+ - LC - ALL - Broad - FALL - Hunstman Caps…" at bounding box center [321, 231] width 185 height 10
type input "****"
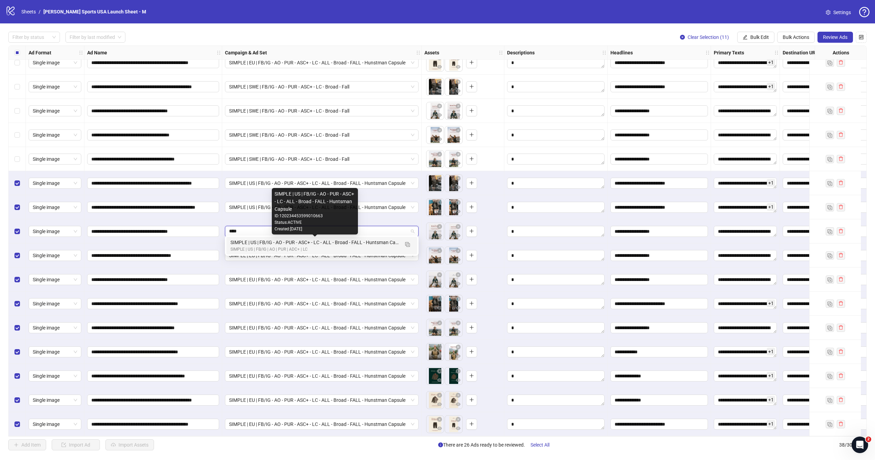
click at [320, 247] on div "SIMPLE | US | FB/IG | AO | PUR | ADC+ | LC" at bounding box center [314, 249] width 169 height 7
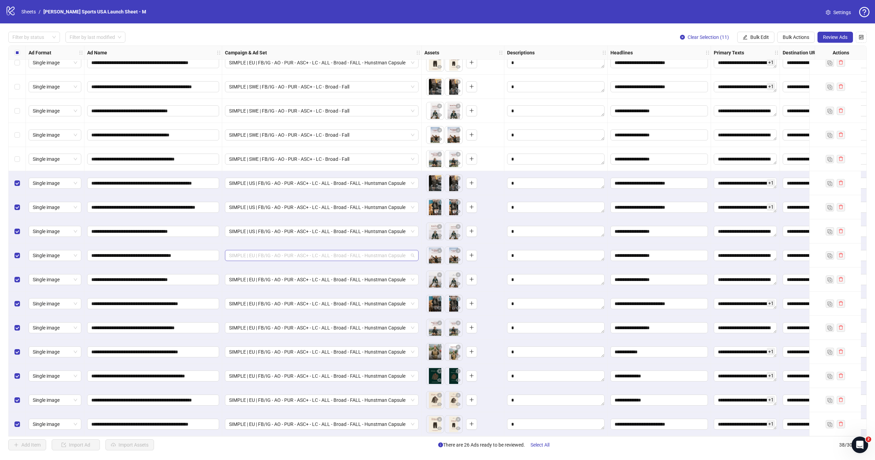
click at [311, 253] on span "SIMPLE | EU | FB/IG - AO - PUR - ASC+ - LC - ALL - Broad - FALL - Hunstman Caps…" at bounding box center [321, 255] width 185 height 10
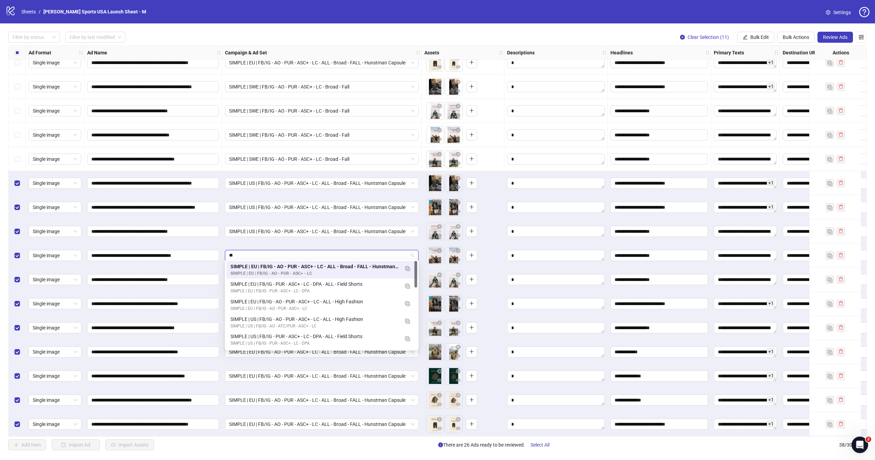
type input "***"
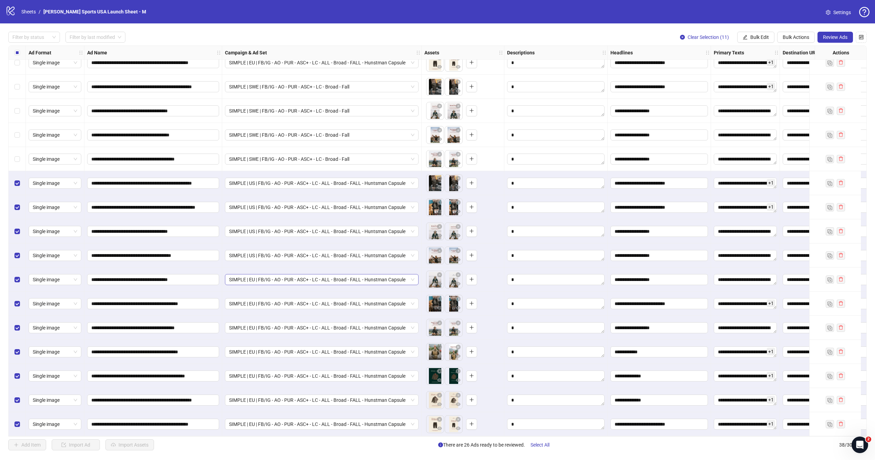
click at [291, 280] on span "SIMPLE | EU | FB/IG - AO - PUR - ASC+ - LC - ALL - Broad - FALL - Hunstman Caps…" at bounding box center [321, 279] width 185 height 10
type input "****"
click at [282, 288] on div "SIMPLE | US | FB/IG - AO - PUR - ASC+ - LC - ALL - Broad - FALL - Huntsman Caps…" at bounding box center [314, 291] width 169 height 8
click at [273, 299] on span "SIMPLE | EU | FB/IG - AO - PUR - ASC+ - LC - ALL - Broad - FALL - Hunstman Caps…" at bounding box center [321, 304] width 185 height 10
type input "****"
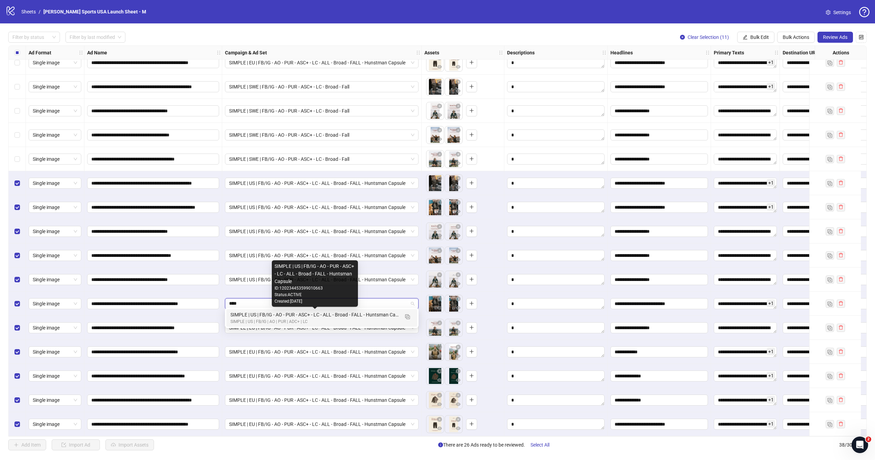
click at [271, 320] on div "SIMPLE | US | FB/IG | AO | PUR | ADC+ | LC" at bounding box center [314, 322] width 169 height 7
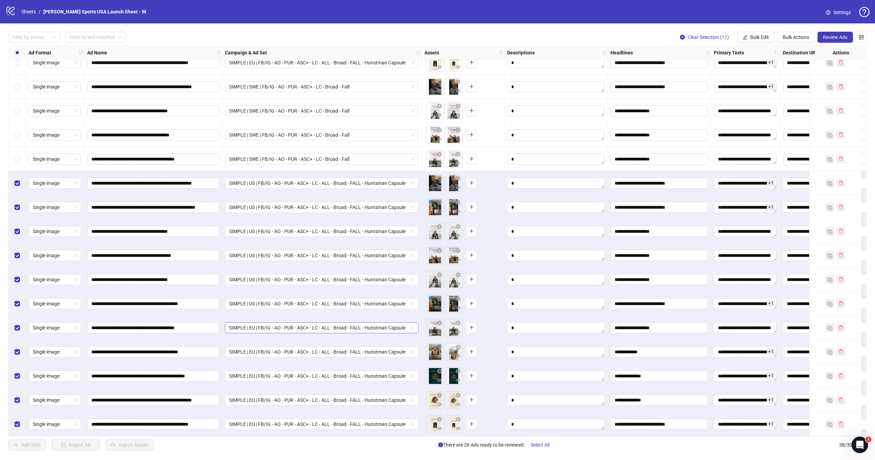
click at [265, 323] on span "SIMPLE | EU | FB/IG - AO - PUR - ASC+ - LC - ALL - Broad - FALL - Hunstman Caps…" at bounding box center [321, 328] width 185 height 10
type input "****"
click at [257, 339] on div "SIMPLE | US | FB/IG - AO - PUR - ASC+ - LC - ALL - Broad - FALL - Huntsman Caps…" at bounding box center [314, 339] width 169 height 8
click at [252, 347] on span "SIMPLE | EU | FB/IG - AO - PUR - ASC+ - LC - ALL - Broad - FALL - Hunstman Caps…" at bounding box center [321, 352] width 185 height 10
type input "****"
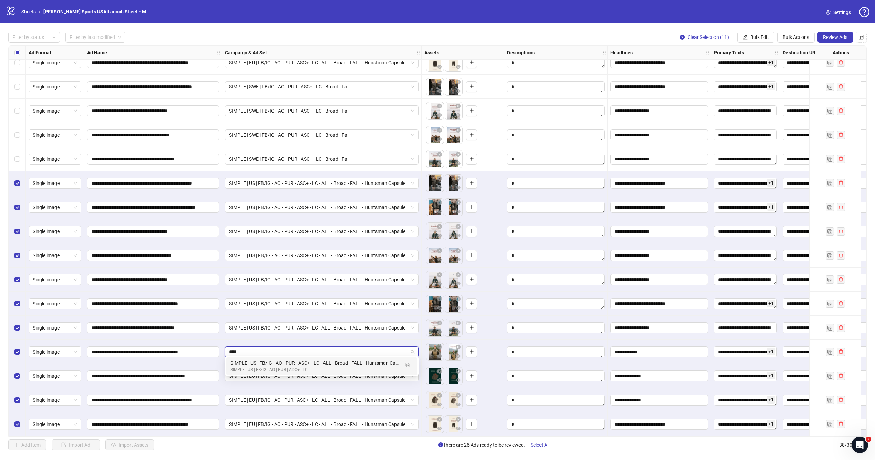
click at [250, 364] on div "SIMPLE | US | FB/IG - AO - PUR - ASC+ - LC - ALL - Broad - FALL - Huntsman Caps…" at bounding box center [314, 363] width 169 height 8
click at [246, 374] on span "SIMPLE | EU | FB/IG - AO - PUR - ASC+ - LC - ALL - Broad - FALL - Hunstman Caps…" at bounding box center [321, 376] width 185 height 10
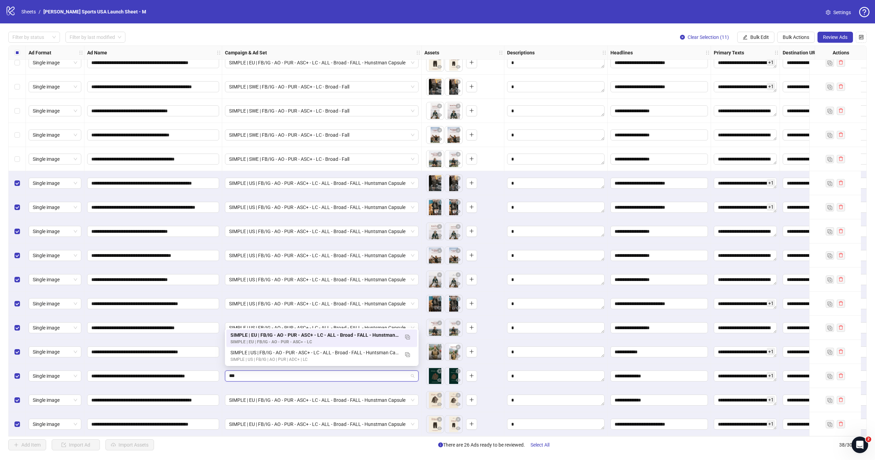
type input "****"
click at [253, 353] on div "SIMPLE | US | FB/IG - AO - PUR - ASC+ - LC - ALL - Broad - FALL - Huntsman Caps…" at bounding box center [314, 353] width 169 height 8
click at [253, 403] on div "SIMPLE | EU | FB/IG - AO - PUR - ASC+ - LC - ALL - Broad - FALL - Hunstman Caps…" at bounding box center [321, 400] width 199 height 24
click at [254, 395] on span "SIMPLE | EU | FB/IG - AO - PUR - ASC+ - LC - ALL - Broad - FALL - Hunstman Caps…" at bounding box center [321, 400] width 185 height 10
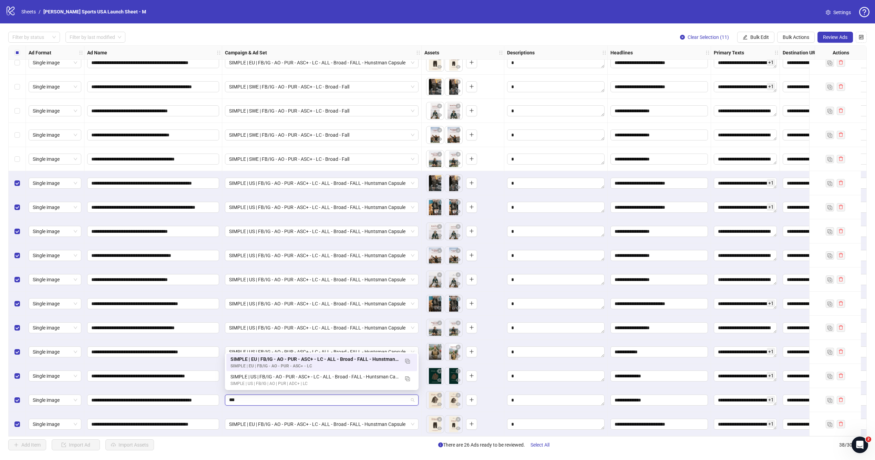
type input "****"
click at [257, 382] on div "SIMPLE | US | FB/IG | AO | PUR | ADC+ | LC" at bounding box center [314, 384] width 169 height 7
click at [251, 420] on span "SIMPLE | EU | FB/IG - AO - PUR - ASC+ - LC - ALL - Broad - FALL - Hunstman Caps…" at bounding box center [321, 424] width 185 height 10
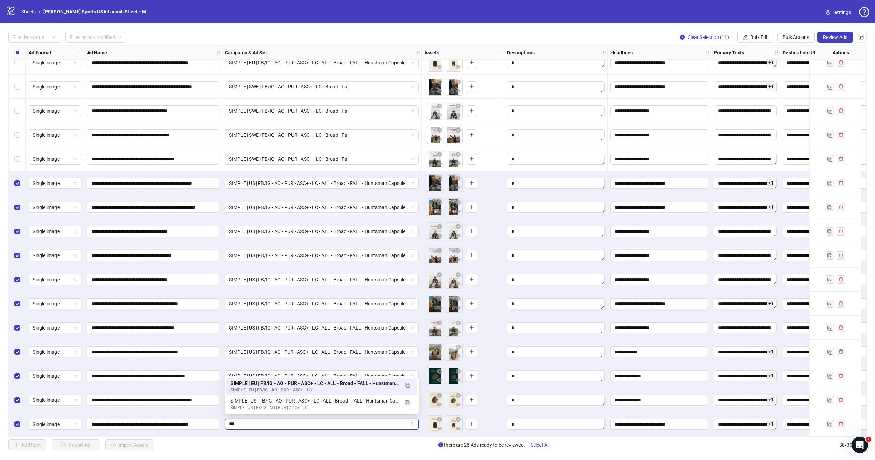
type input "****"
click at [261, 407] on div "SIMPLE | US | FB/IG | AO | PUR | ADC+ | LC" at bounding box center [314, 408] width 169 height 7
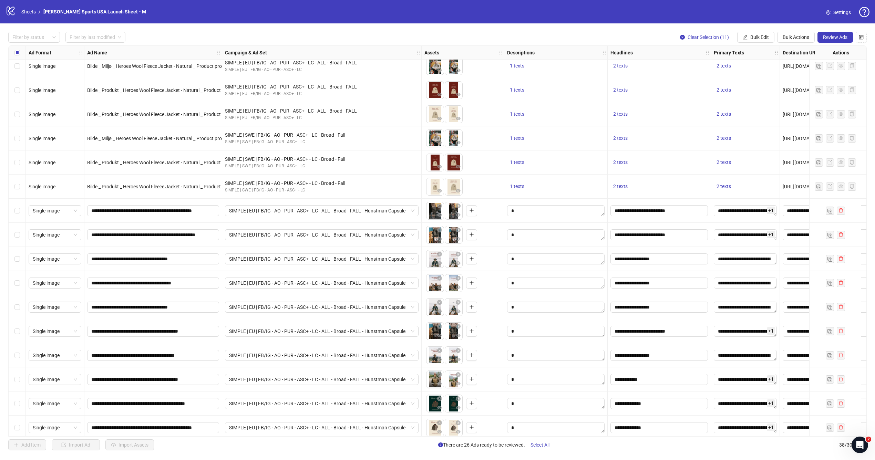
scroll to position [0, 0]
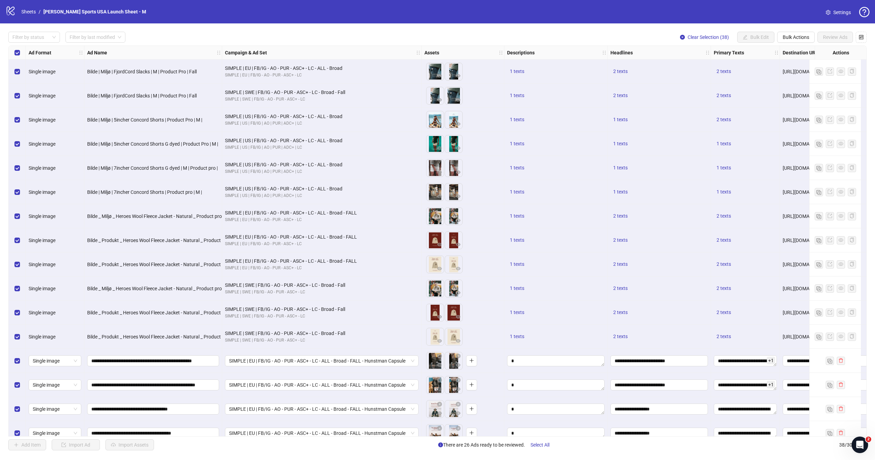
click at [20, 75] on div "Select row 1" at bounding box center [17, 72] width 17 height 24
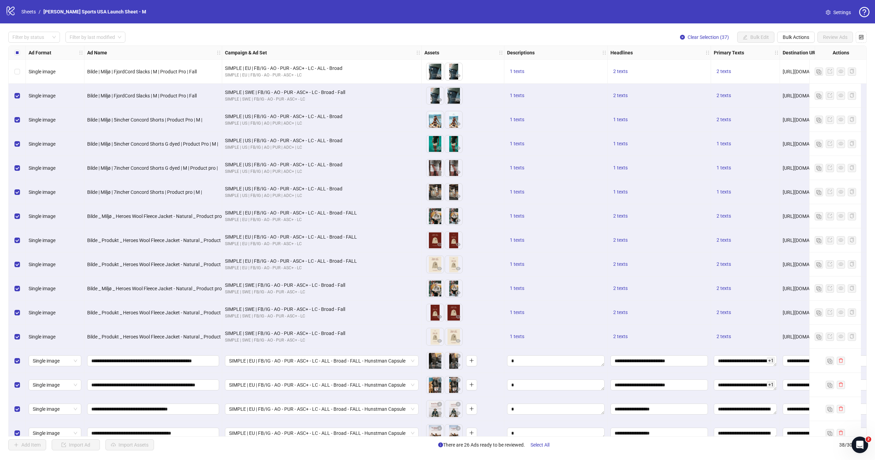
click at [20, 95] on div "Select row 2" at bounding box center [17, 96] width 17 height 24
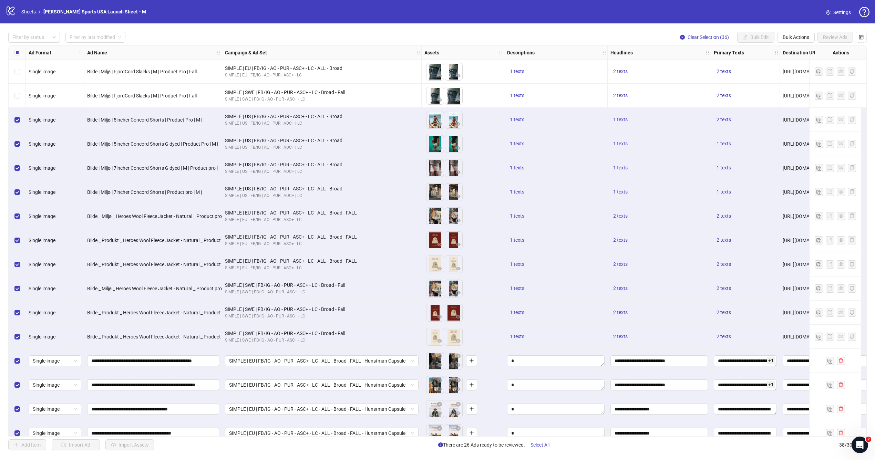
click at [20, 119] on div "Select row 3" at bounding box center [17, 120] width 17 height 24
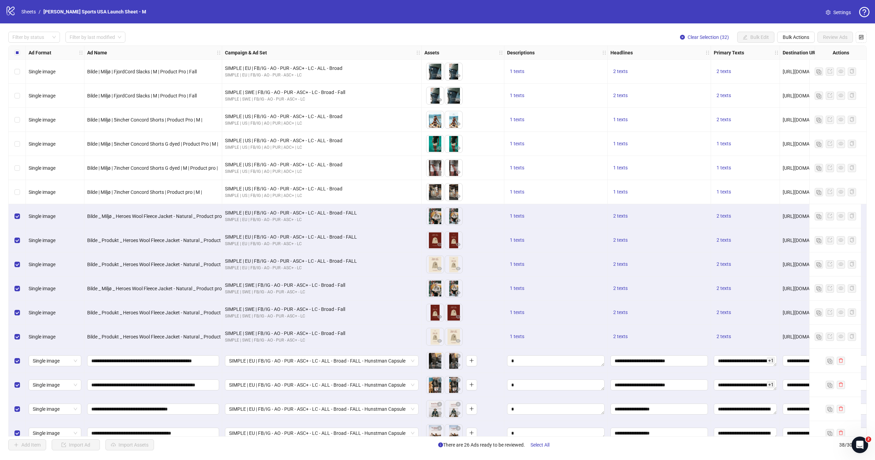
click at [19, 221] on div "Select row 7" at bounding box center [17, 216] width 17 height 24
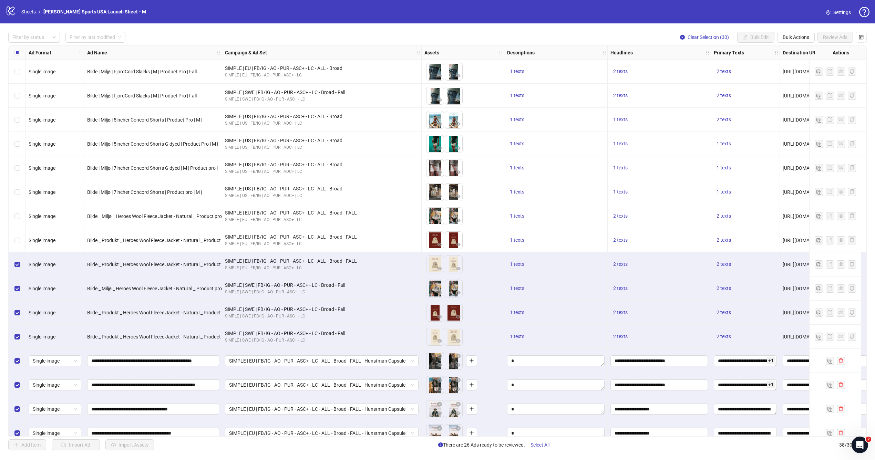
click at [18, 260] on div "Select row 9" at bounding box center [17, 264] width 17 height 24
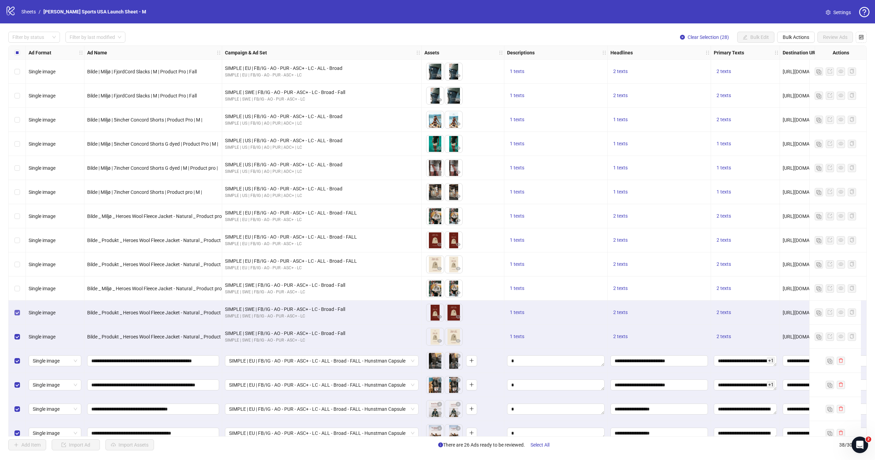
click at [18, 315] on label "Select row 11" at bounding box center [17, 313] width 6 height 8
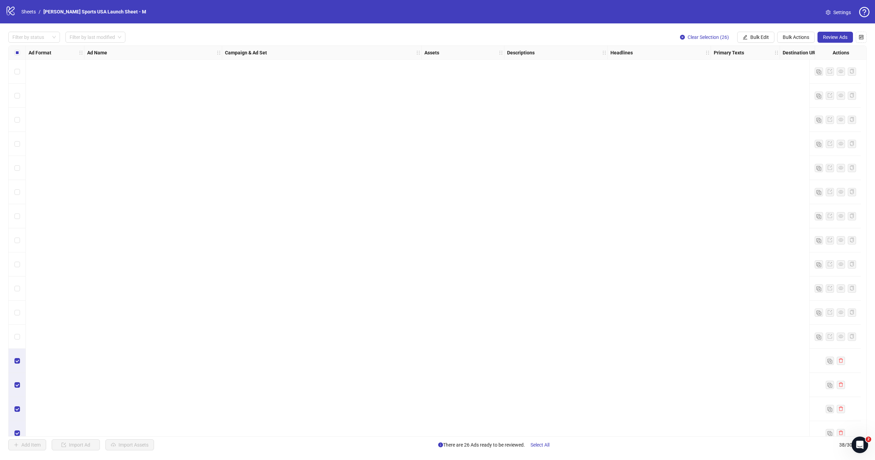
scroll to position [542, 0]
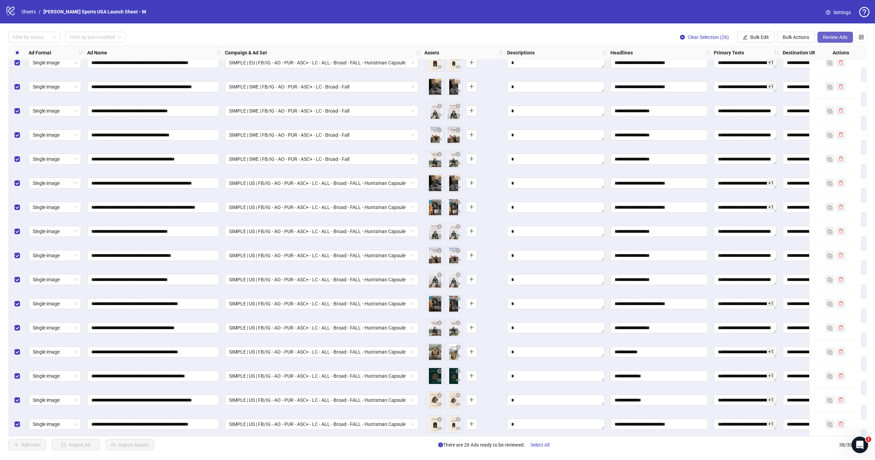
click at [831, 37] on span "Review Ads" at bounding box center [835, 37] width 24 height 6
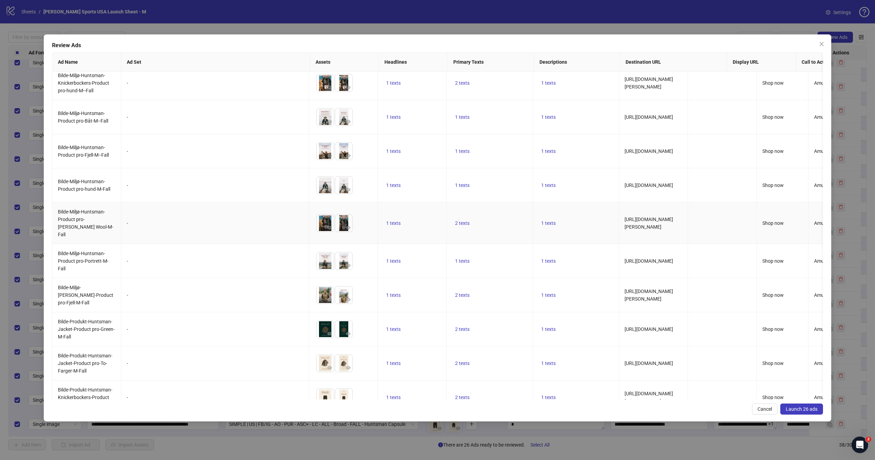
scroll to position [0, 0]
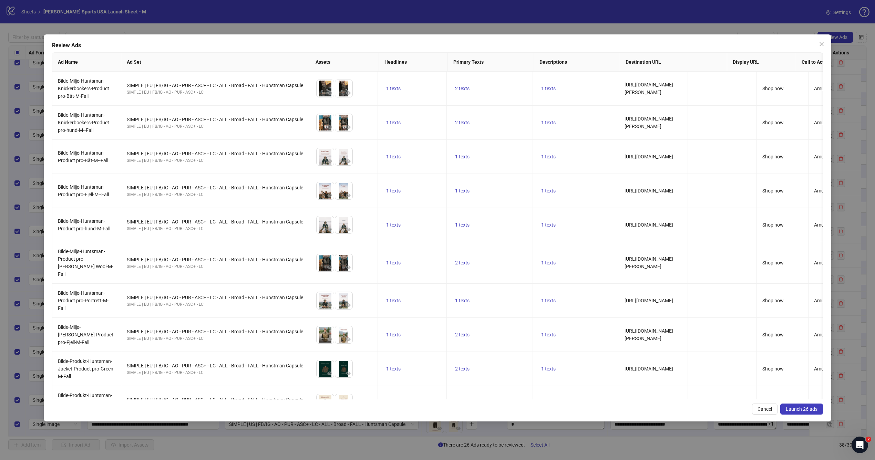
click at [793, 411] on span "Launch 26 ads" at bounding box center [802, 409] width 32 height 6
